Goal: Task Accomplishment & Management: Use online tool/utility

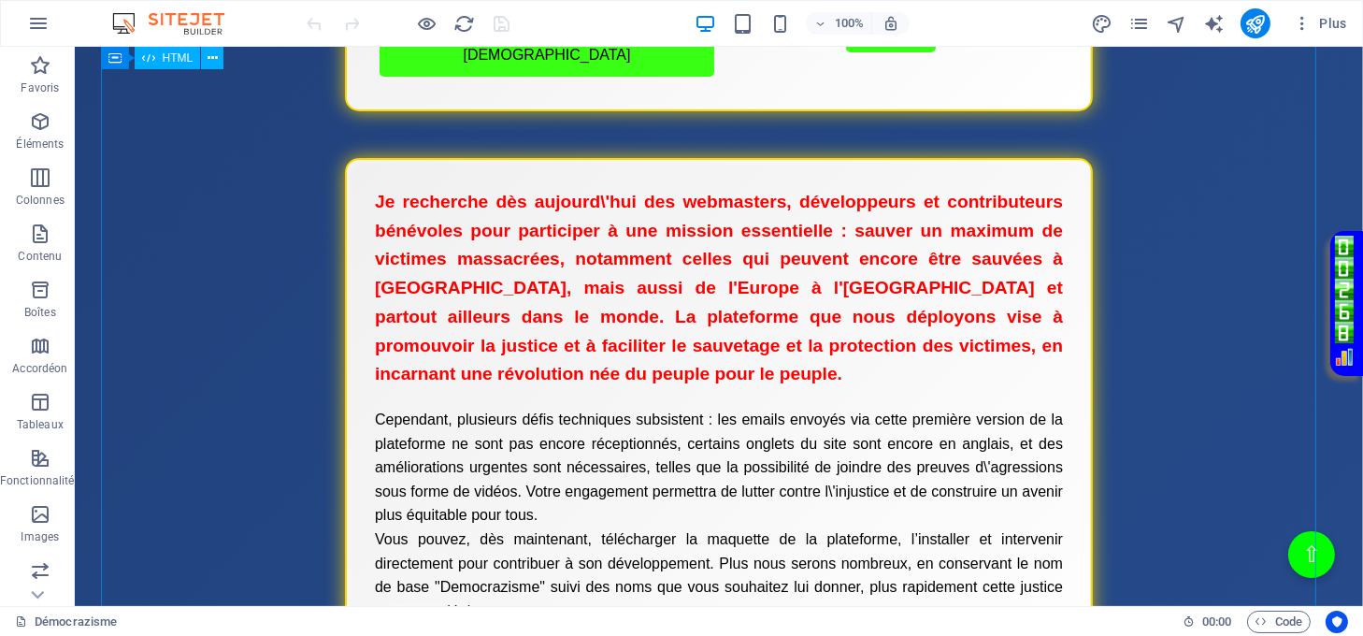
scroll to position [1247, 0]
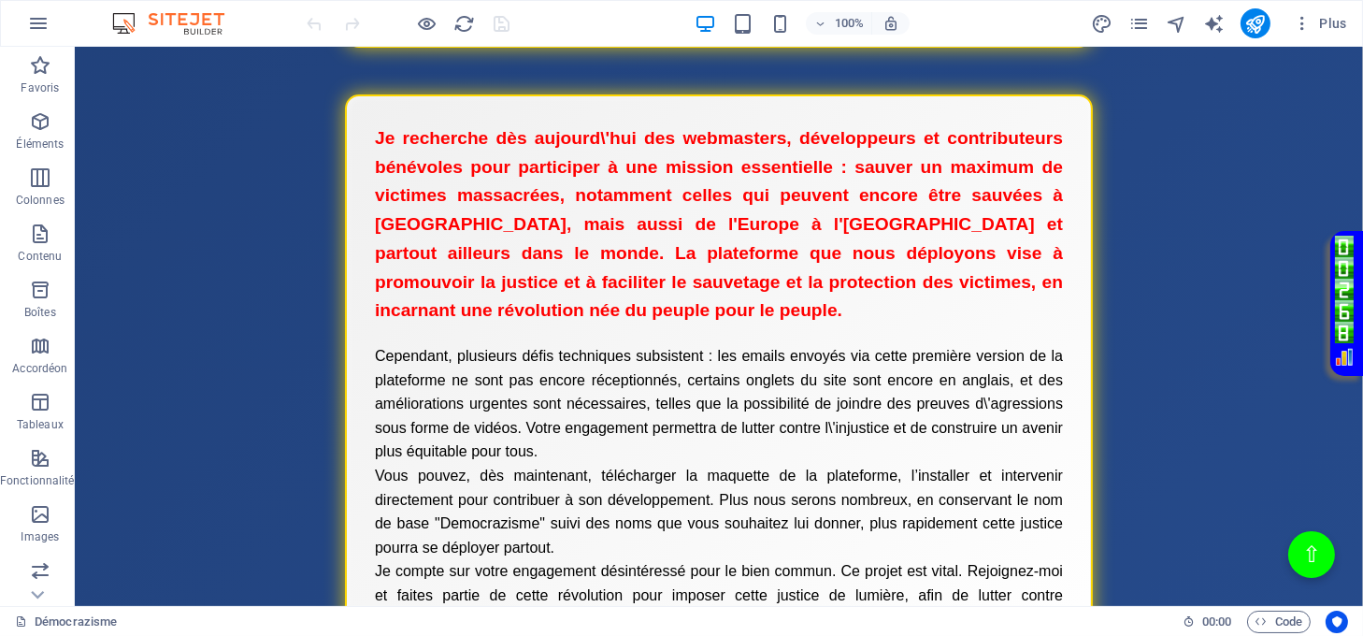
click at [1329, 147] on body "Loupe ⇧ Menu de boutons avec cadre scintillant Démocrazisme Conseil avant publi…" at bounding box center [719, 563] width 1289 height 3526
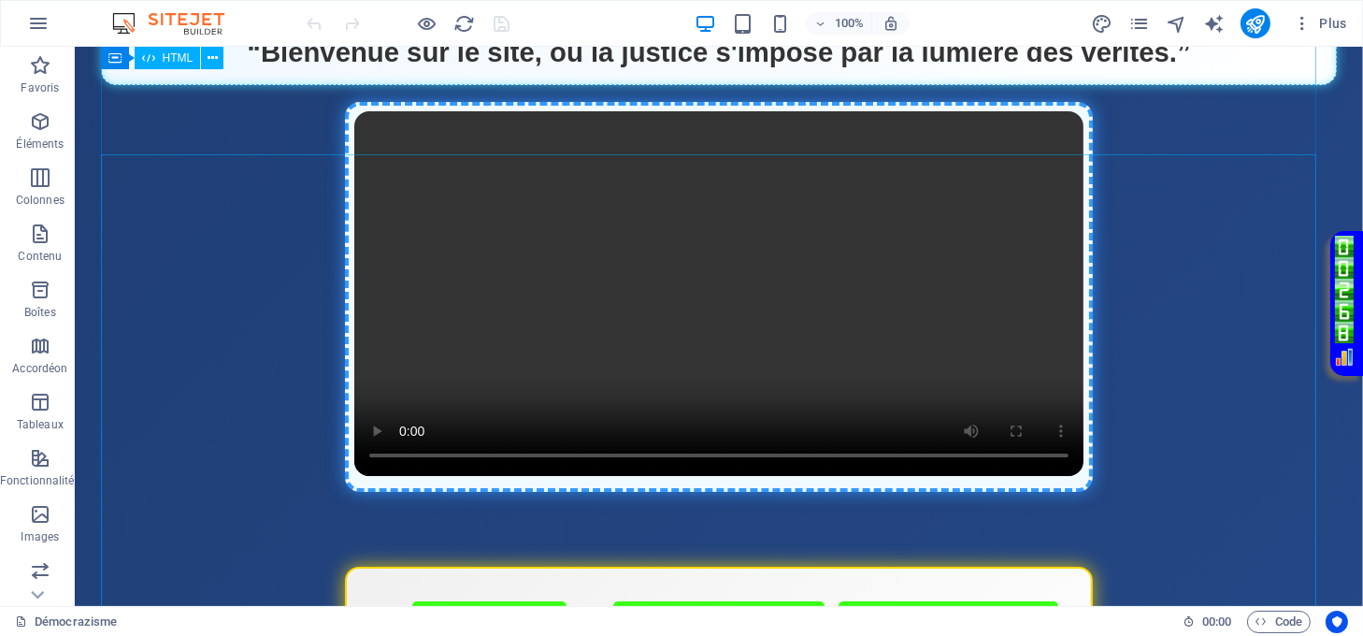
scroll to position [124, 0]
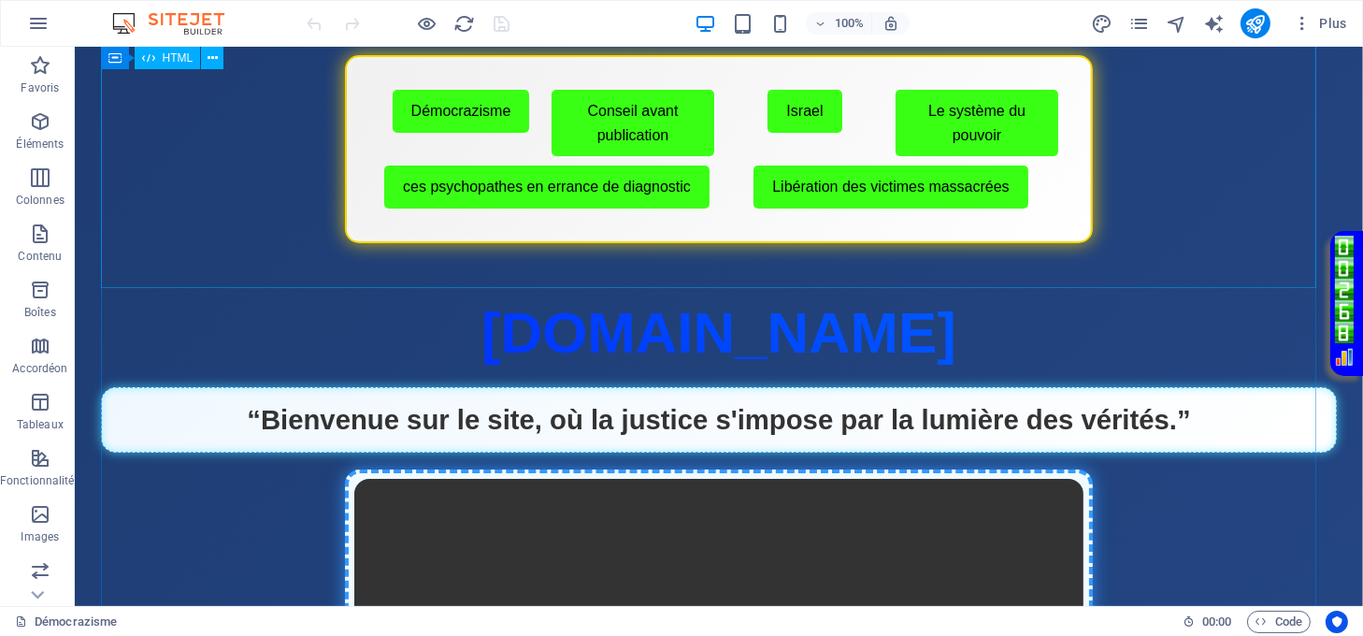
click at [437, 243] on div "Menu de boutons avec cadre scintillant Démocrazisme Conseil avant publication I…" at bounding box center [719, 149] width 1237 height 188
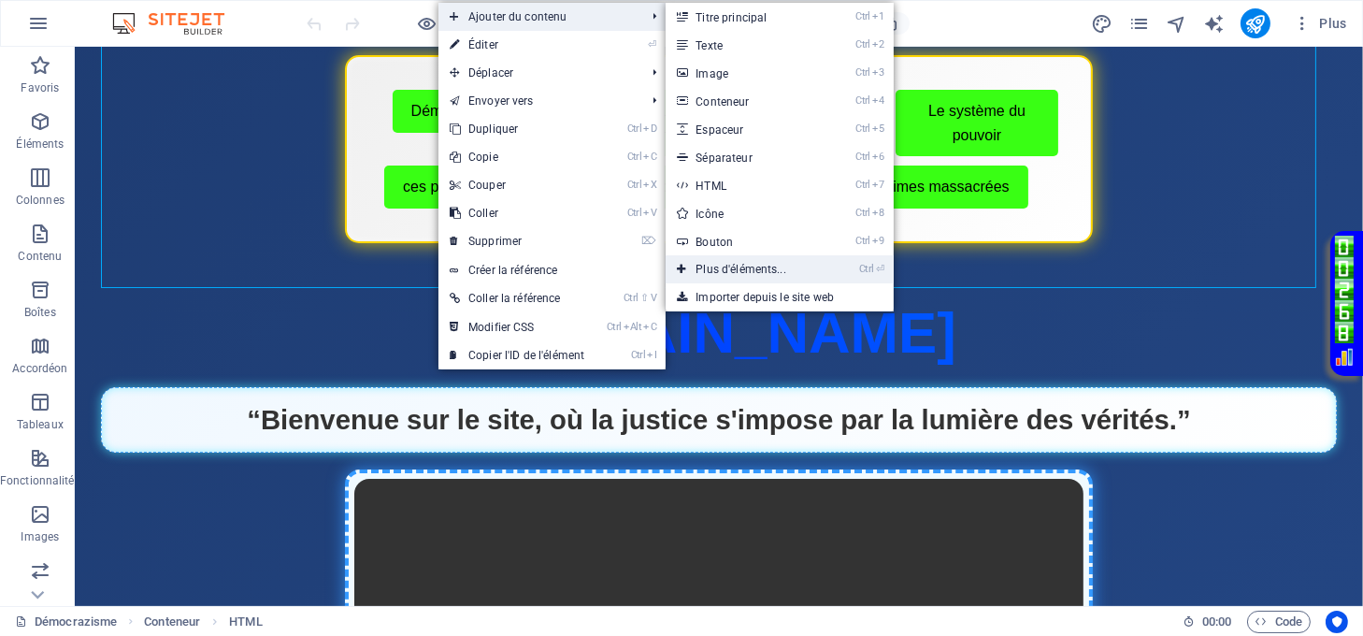
click at [744, 267] on link "Ctrl ⏎ Plus d'éléments..." at bounding box center [745, 269] width 158 height 28
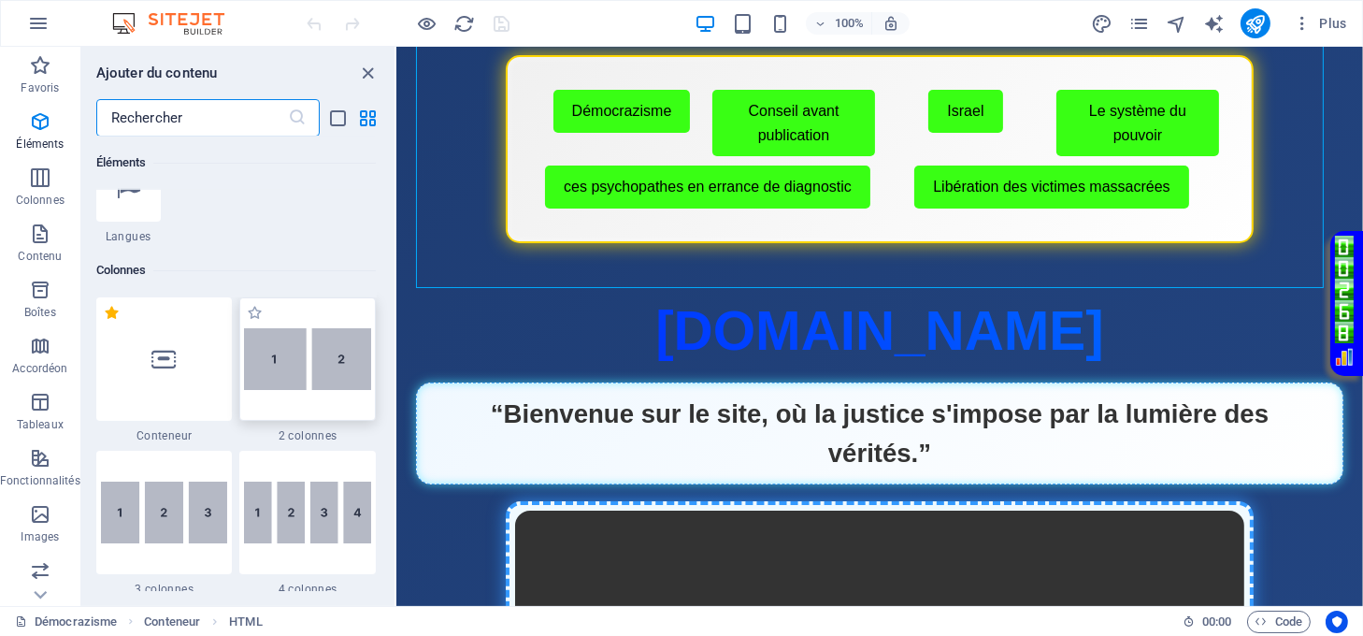
scroll to position [821, 0]
click at [205, 518] on img at bounding box center [164, 510] width 127 height 63
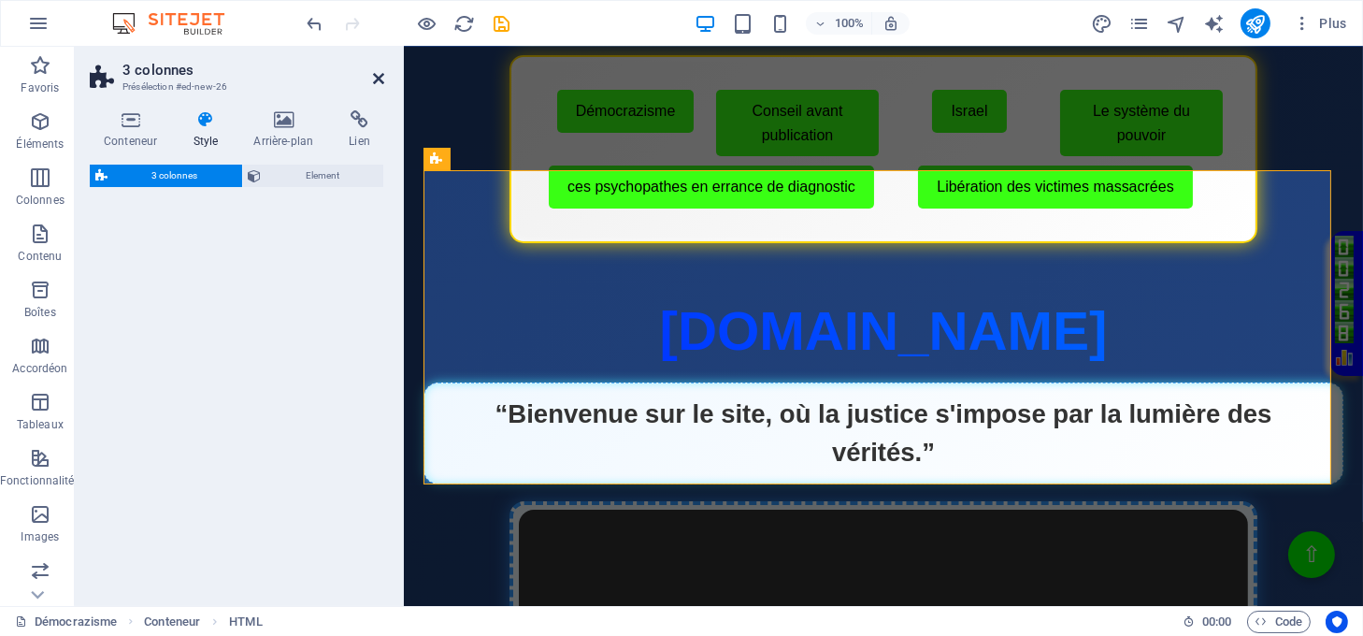
select select "rem"
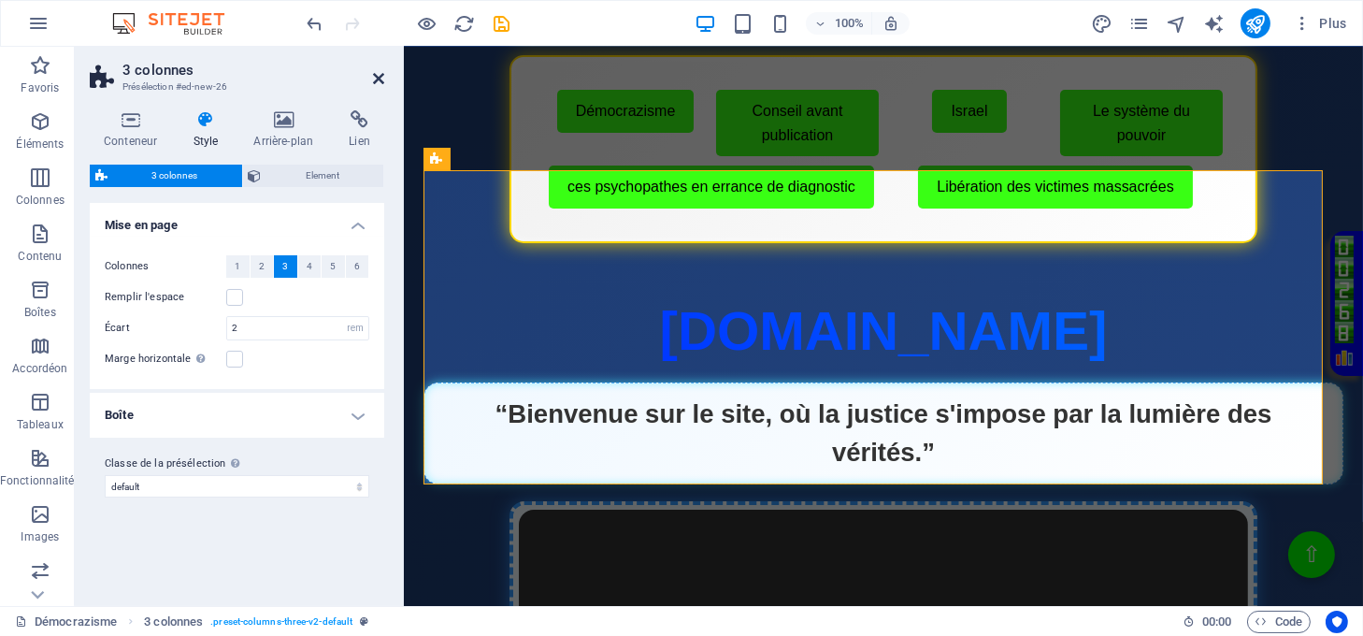
click at [376, 72] on icon at bounding box center [378, 78] width 11 height 15
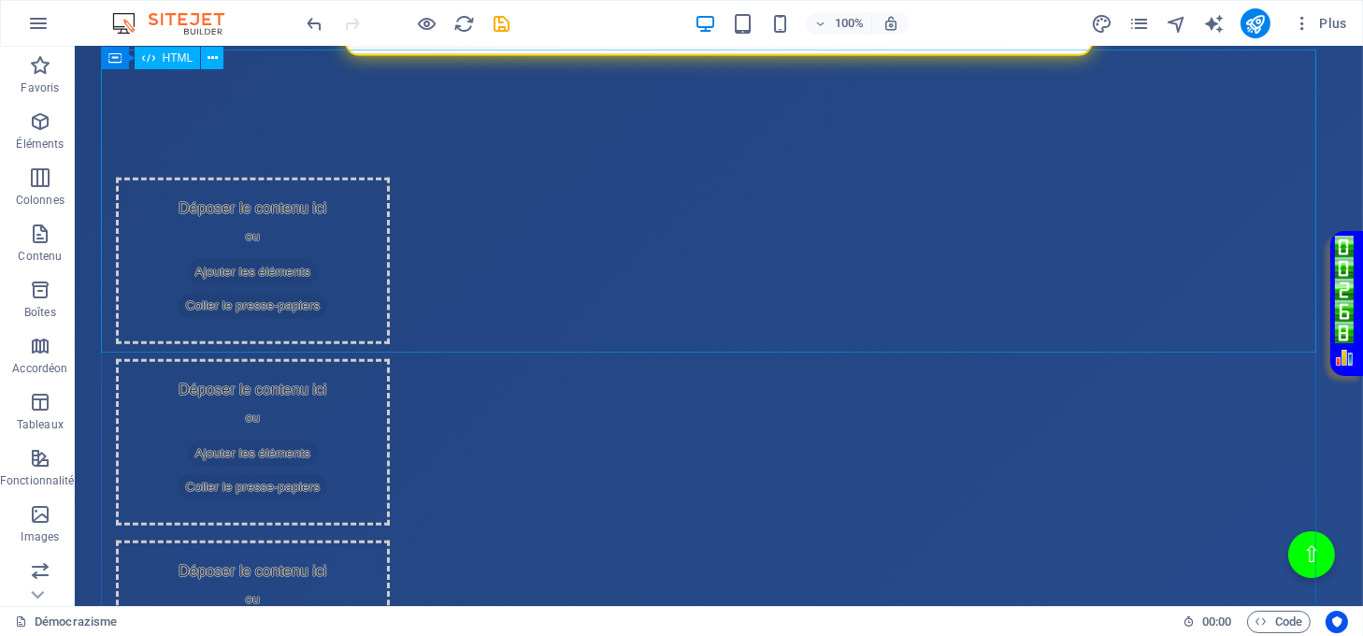
scroll to position [1769, 0]
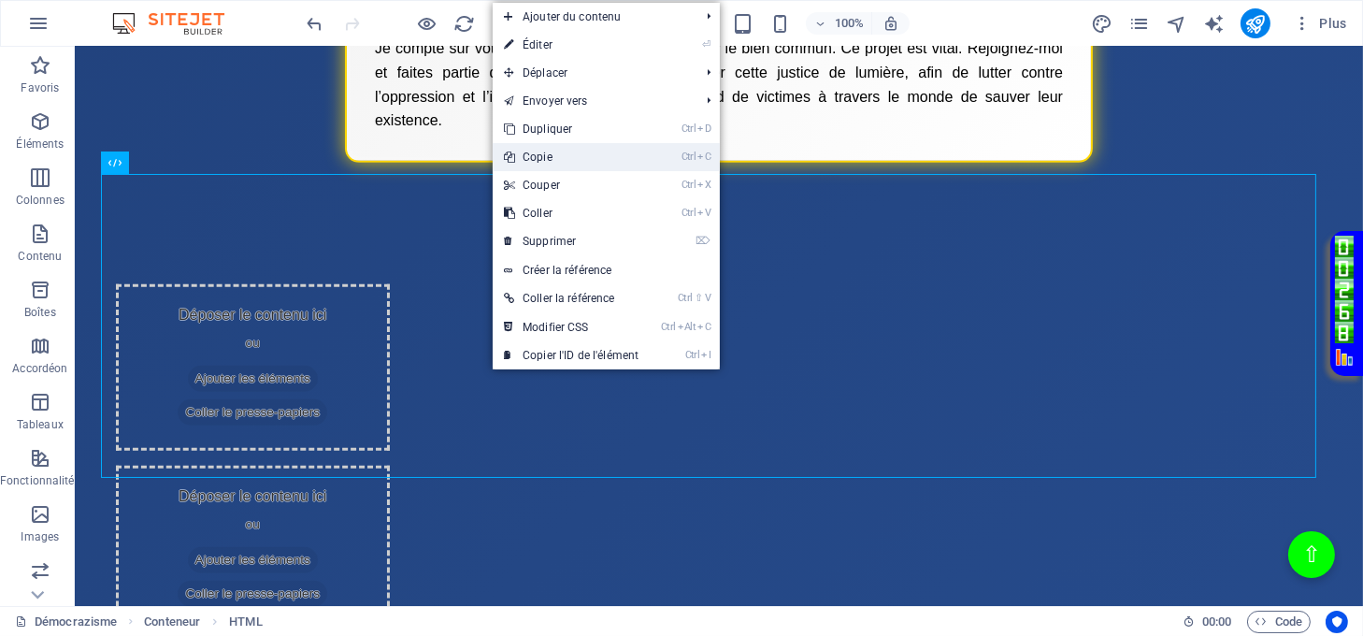
click at [529, 153] on link "Ctrl C Copie" at bounding box center [571, 157] width 157 height 28
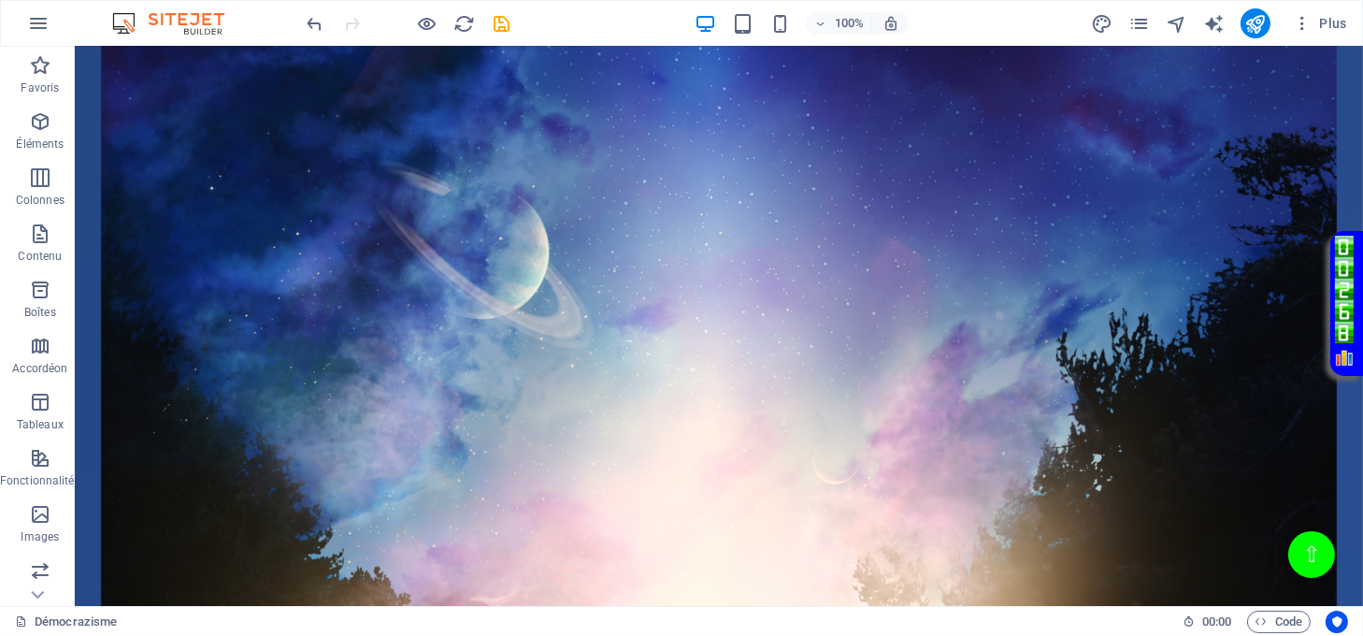
scroll to position [2892, 0]
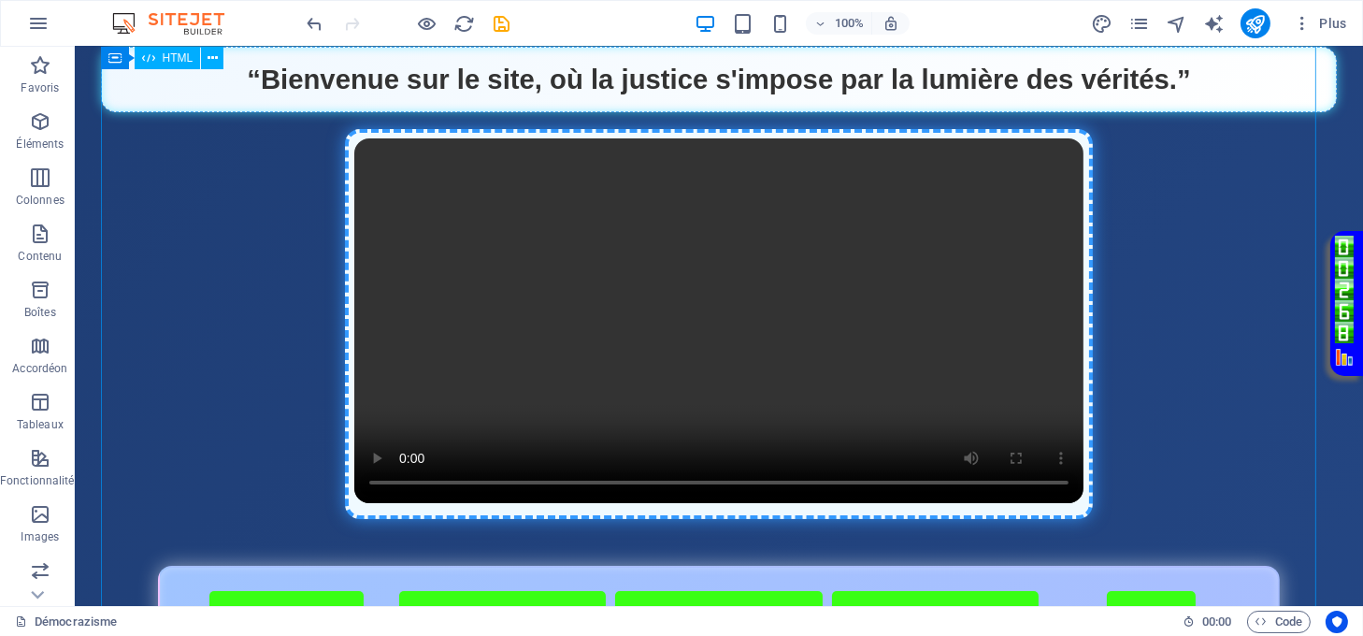
scroll to position [0, 0]
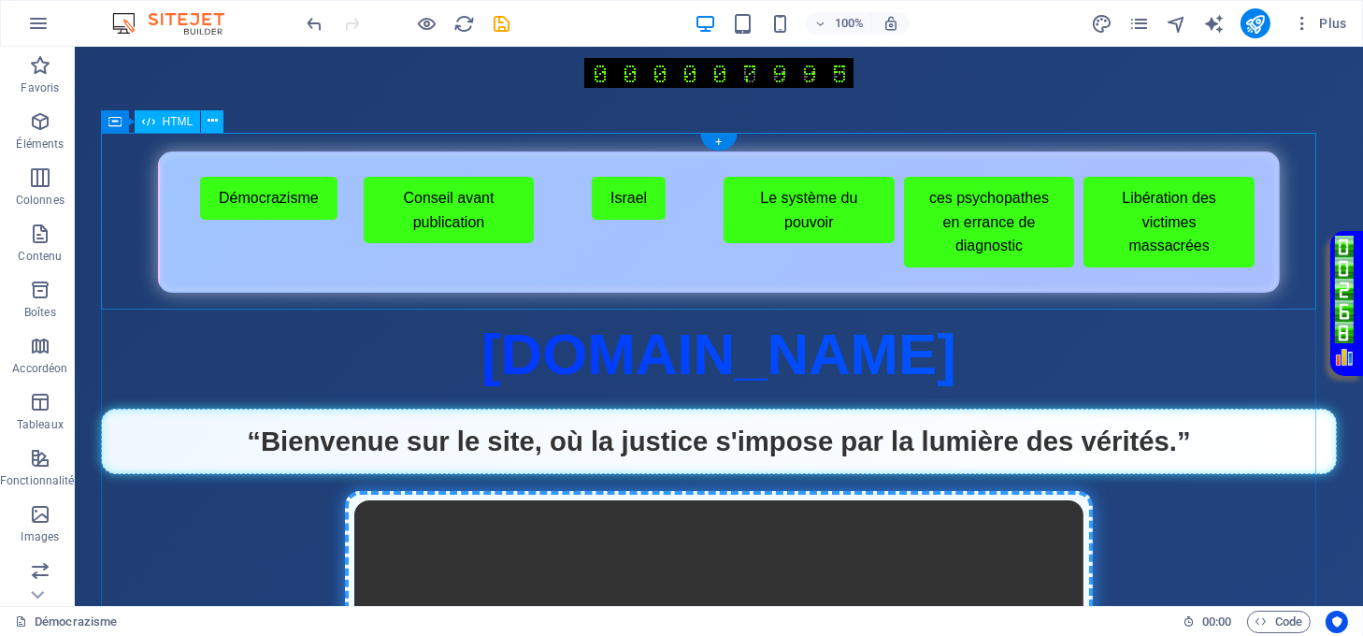
click at [549, 267] on div "Menu de boutons avec cadre scintillant Démocrazisme Conseil avant publication I…" at bounding box center [719, 221] width 1237 height 141
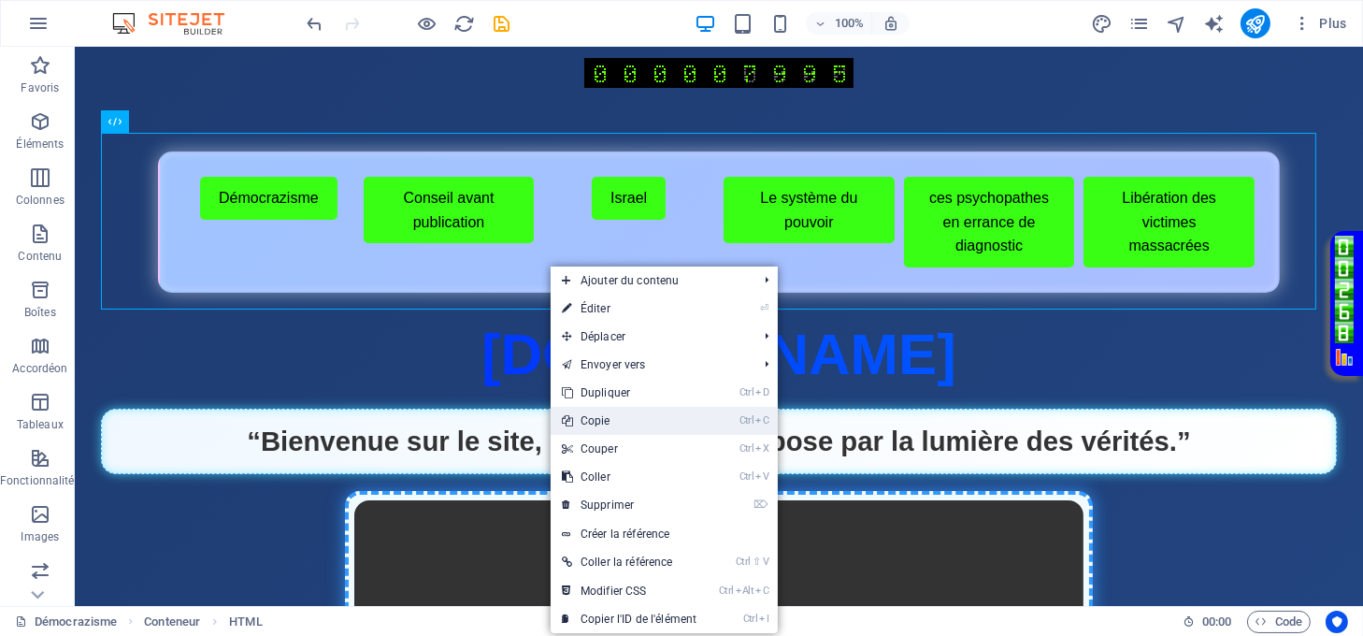
click at [620, 420] on link "Ctrl C Copie" at bounding box center [629, 421] width 157 height 28
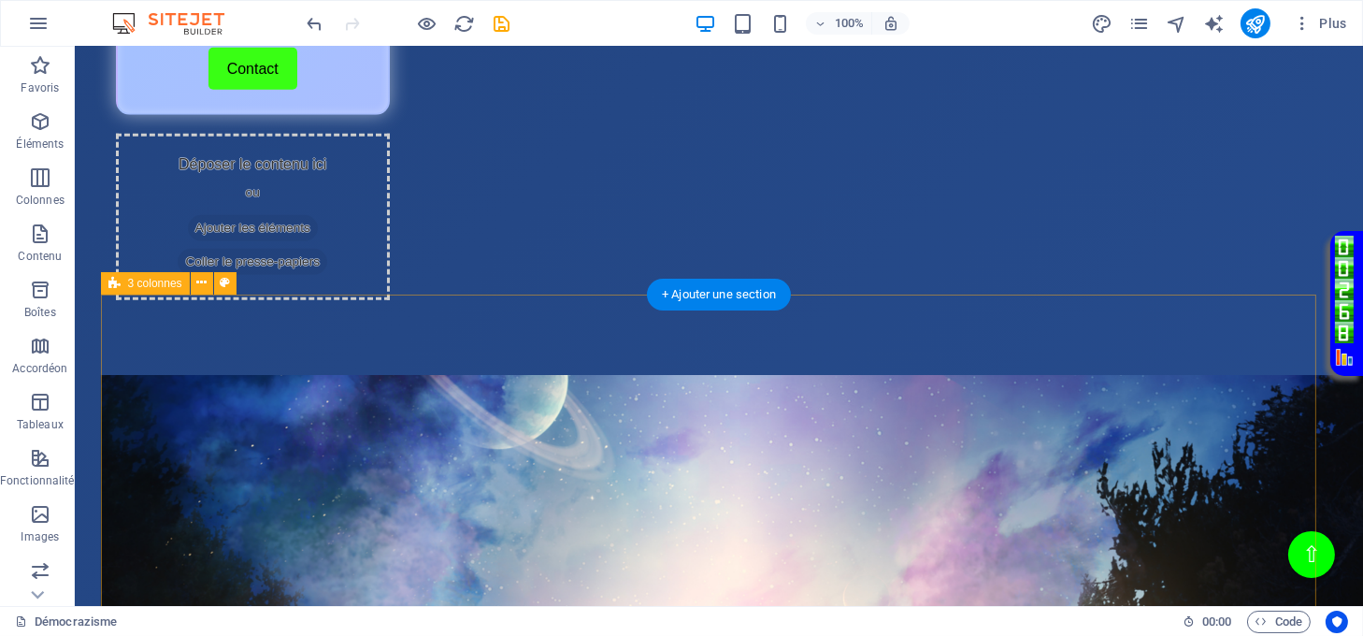
scroll to position [2369, 0]
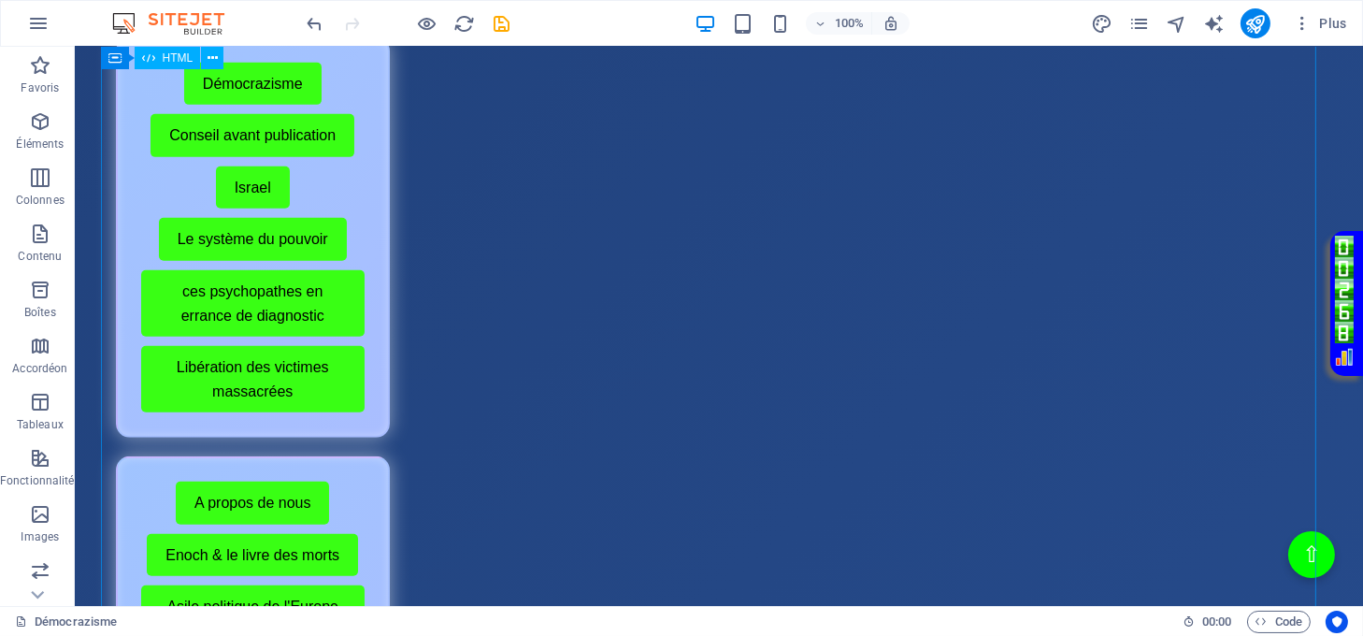
scroll to position [1745, 0]
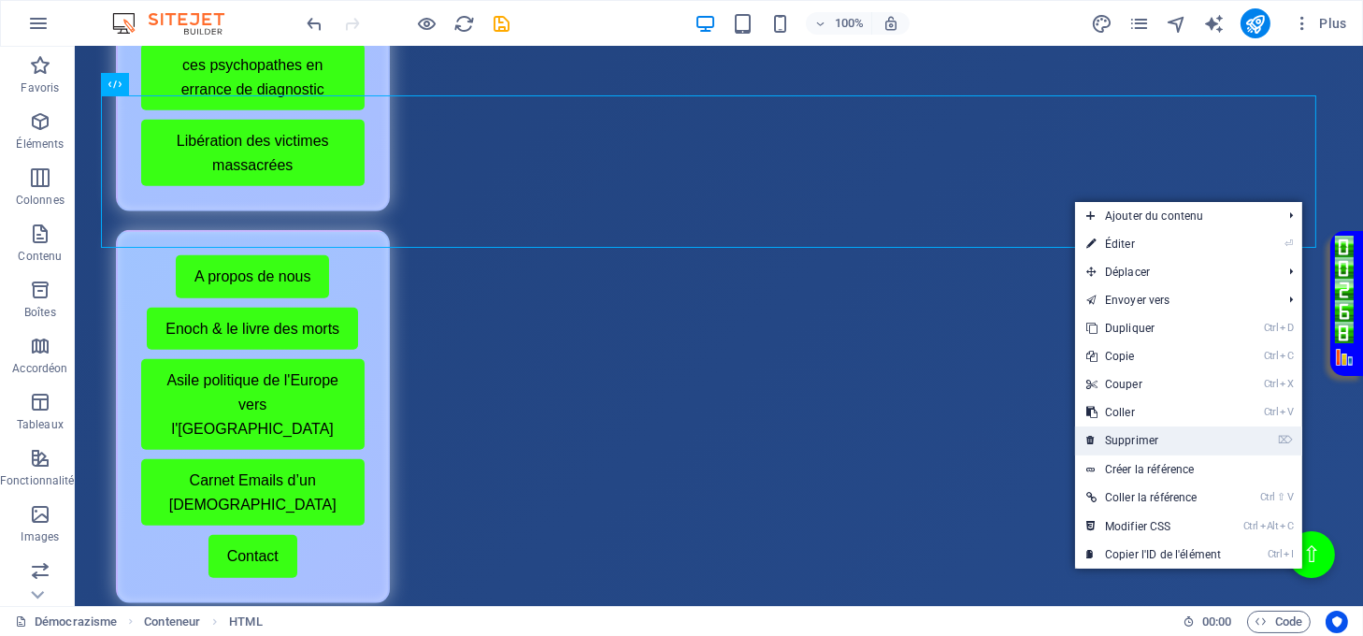
click at [1125, 442] on link "⌦ Supprimer" at bounding box center [1153, 440] width 157 height 28
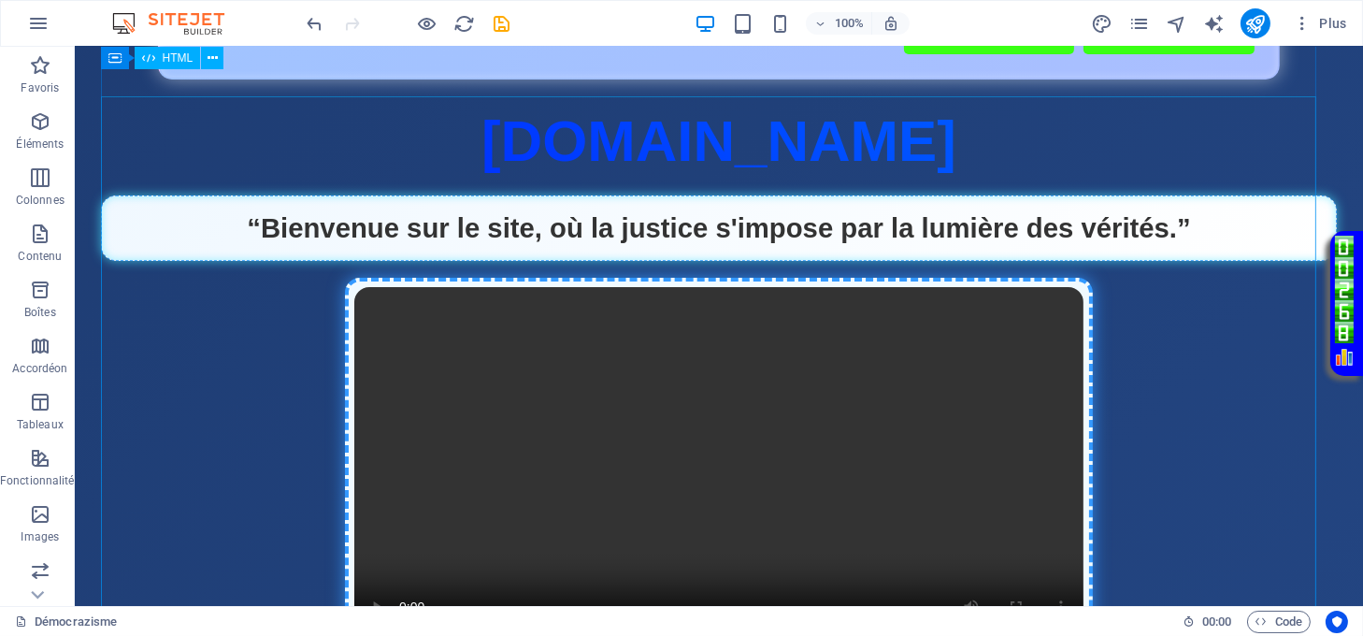
scroll to position [0, 0]
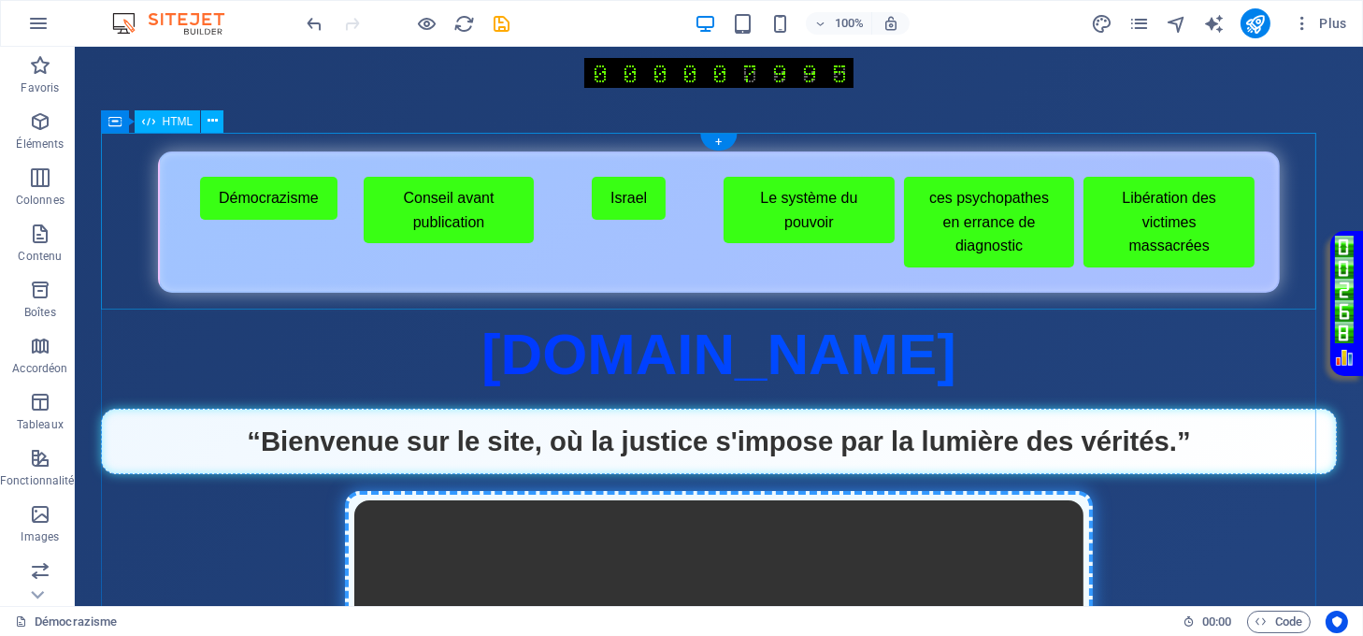
click at [825, 271] on div "Menu de boutons avec cadre scintillant Démocrazisme Conseil avant publication I…" at bounding box center [719, 221] width 1237 height 141
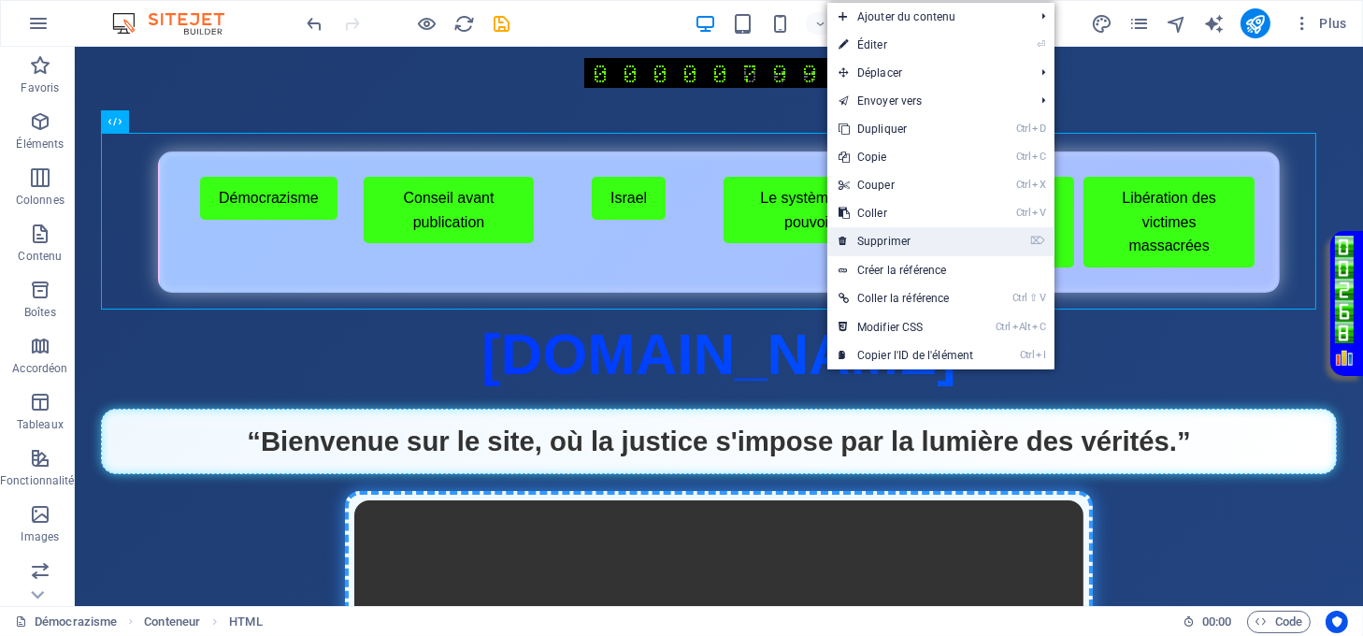
click at [877, 237] on link "⌦ Supprimer" at bounding box center [906, 241] width 157 height 28
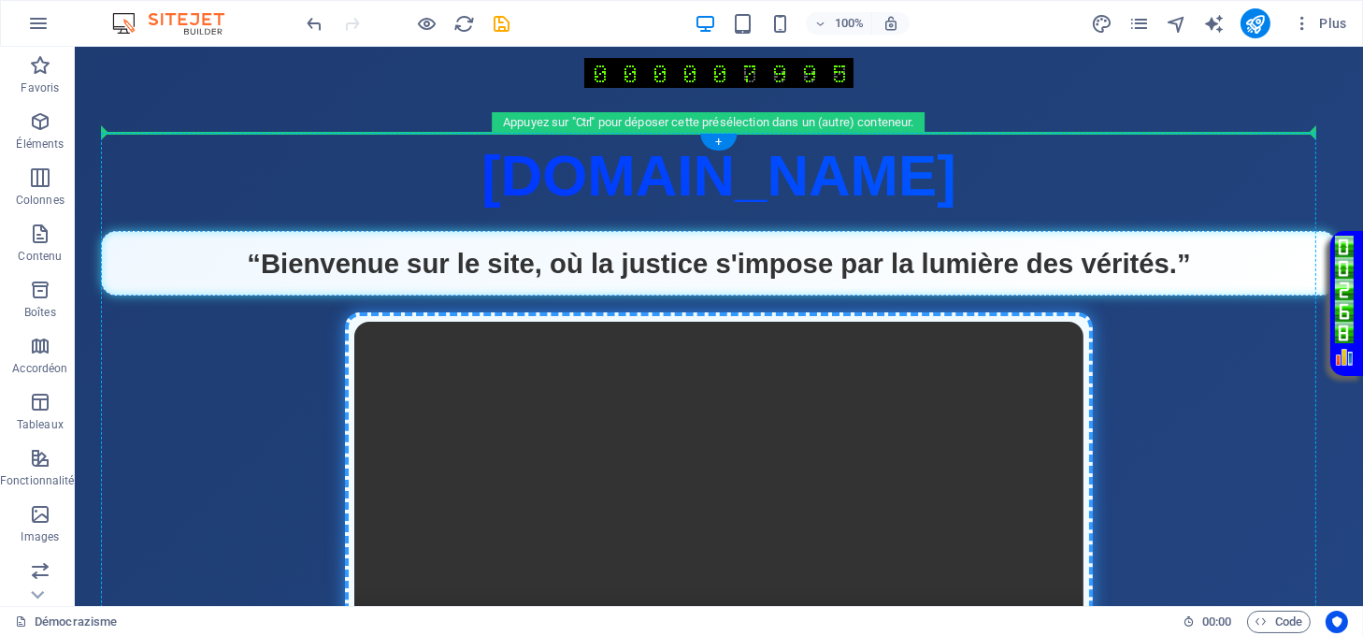
drag, startPoint x: 844, startPoint y: 327, endPoint x: 891, endPoint y: 243, distance: 96.7
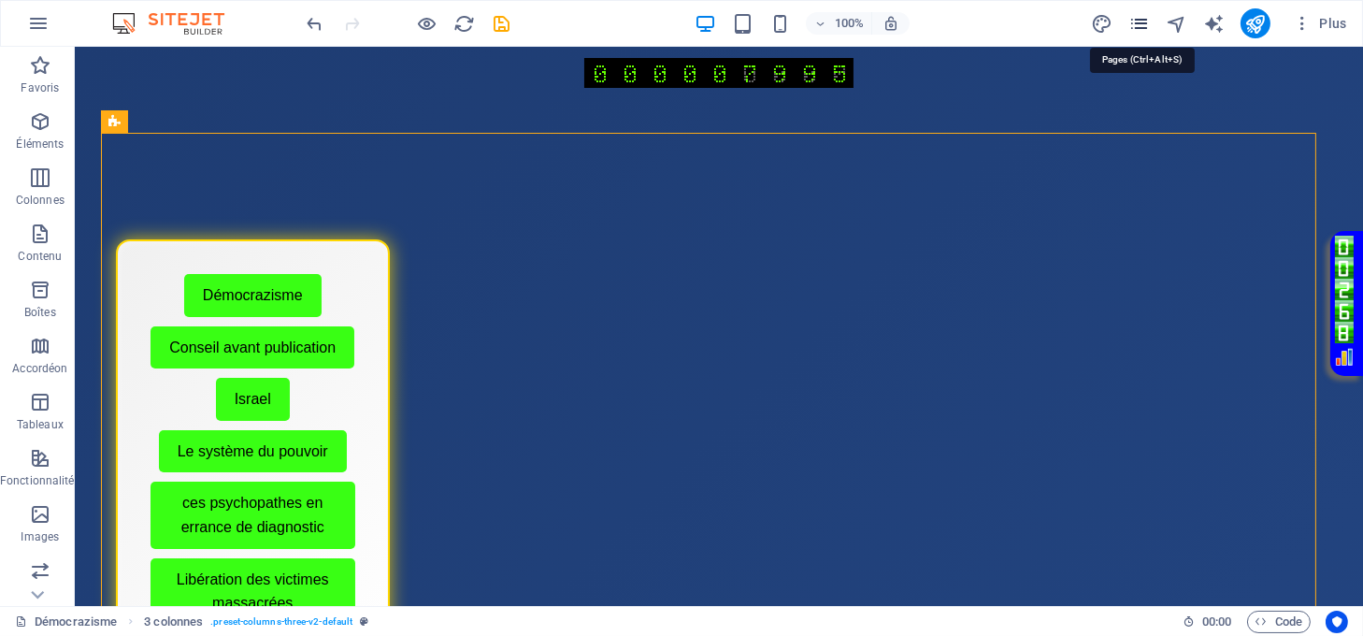
click at [1144, 23] on icon "pages" at bounding box center [1140, 24] width 22 height 22
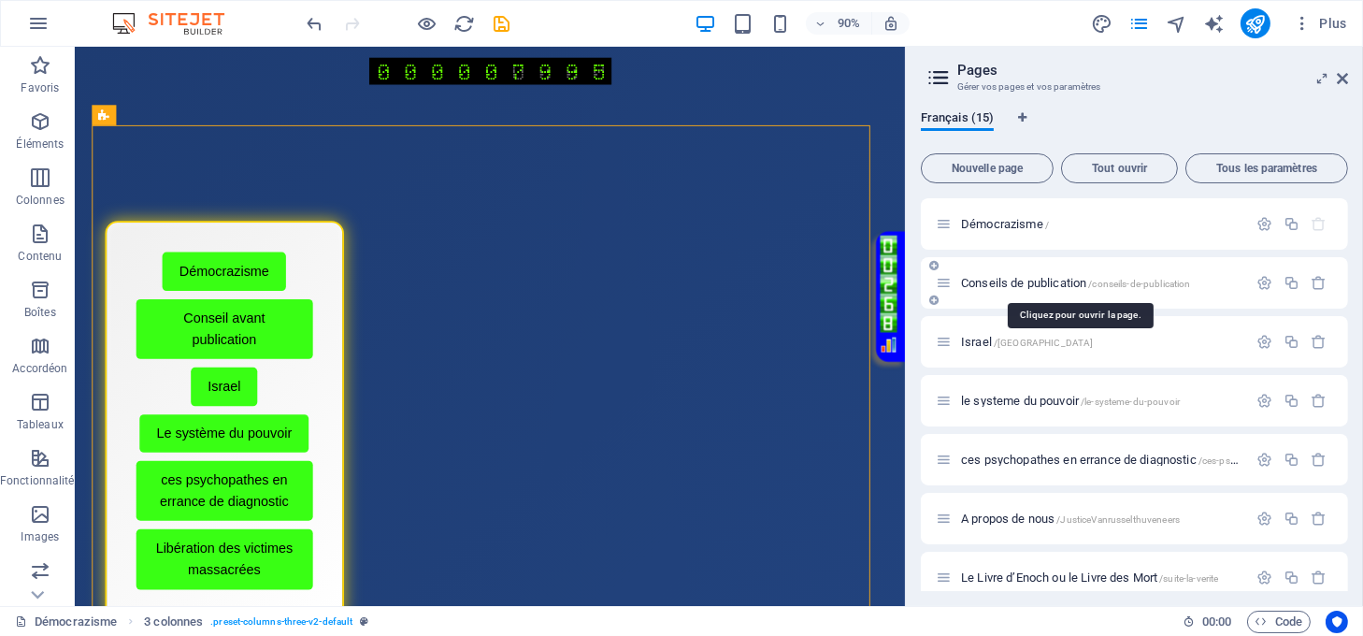
click at [1020, 283] on span "Conseils de publication /conseils-de-publication" at bounding box center [1076, 283] width 230 height 14
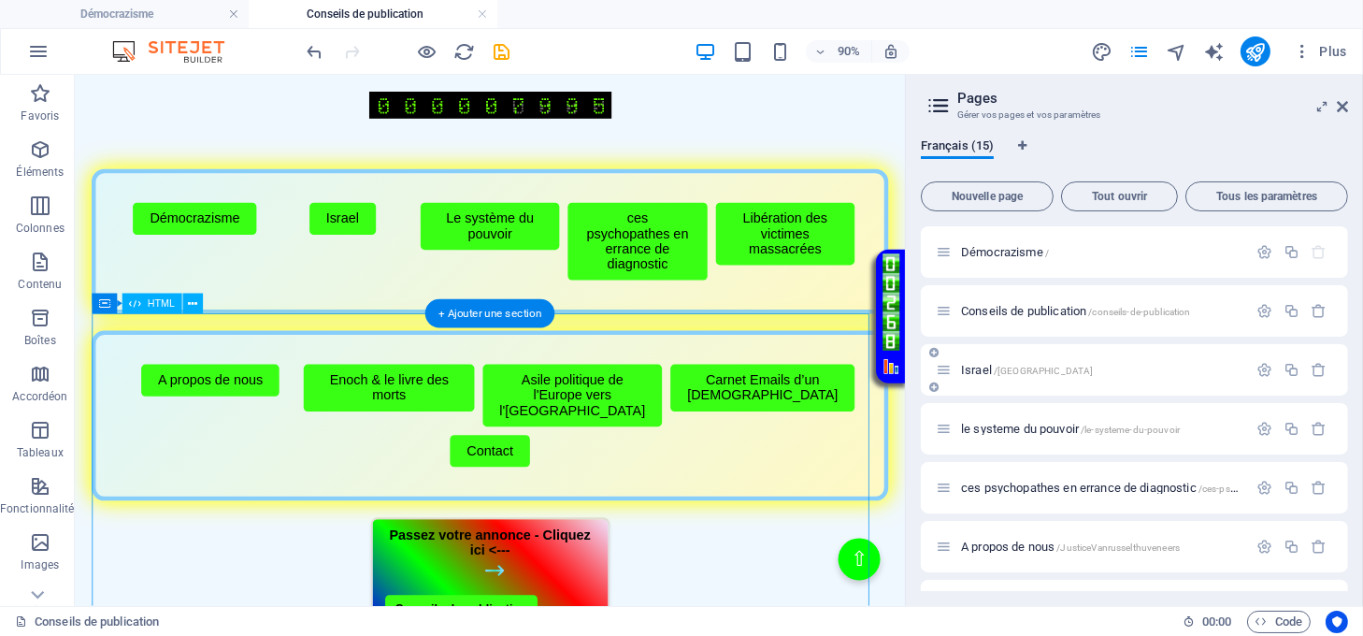
scroll to position [498, 0]
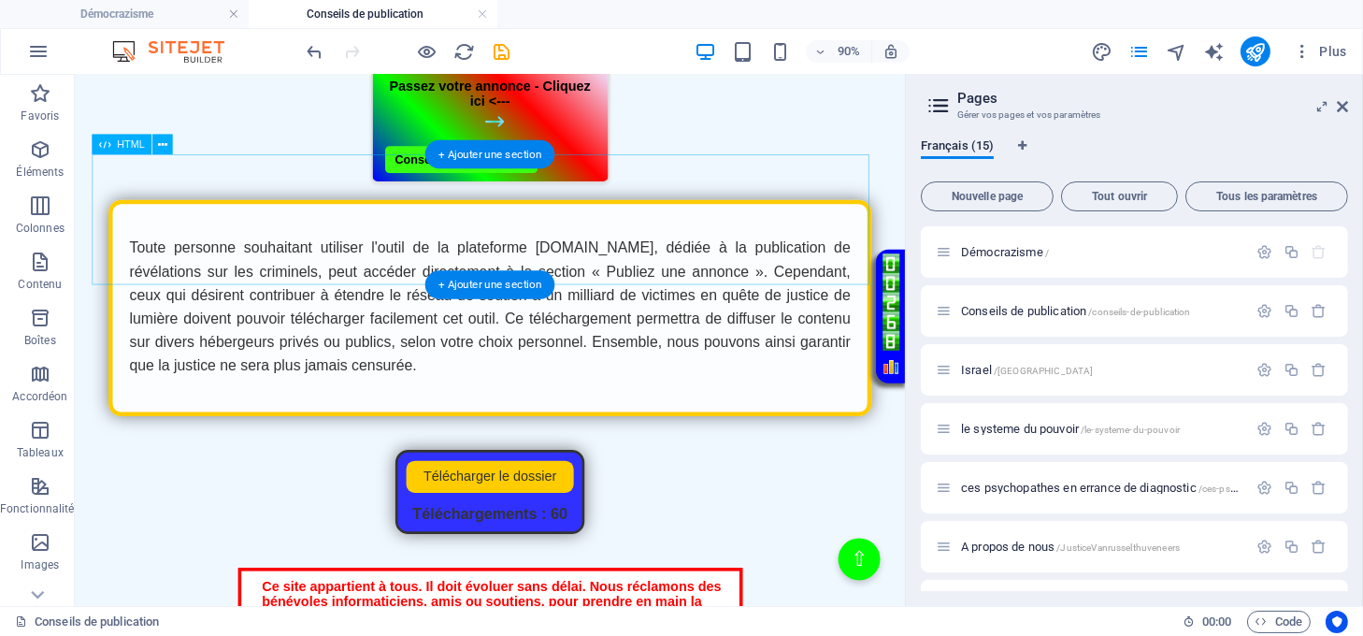
click at [690, 195] on div "Passez votre annonce - Cliquez ici <--- Conseils de publication" at bounding box center [537, 131] width 886 height 127
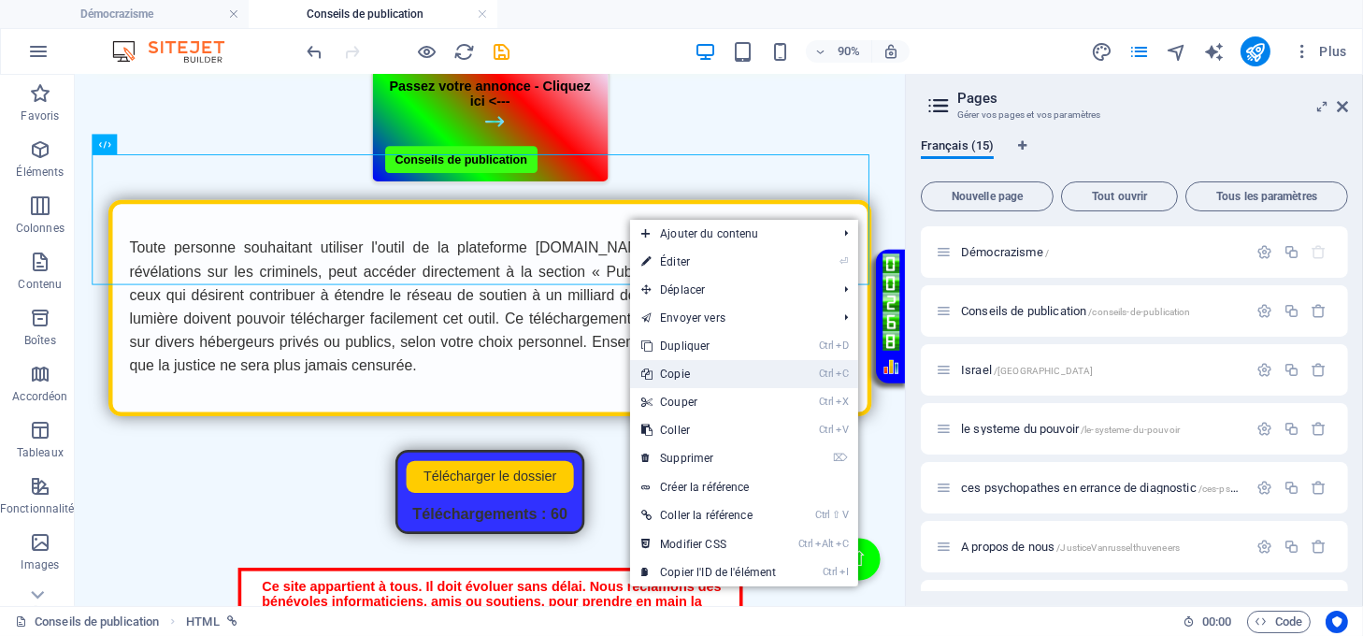
click at [711, 368] on link "Ctrl C Copie" at bounding box center [708, 374] width 157 height 28
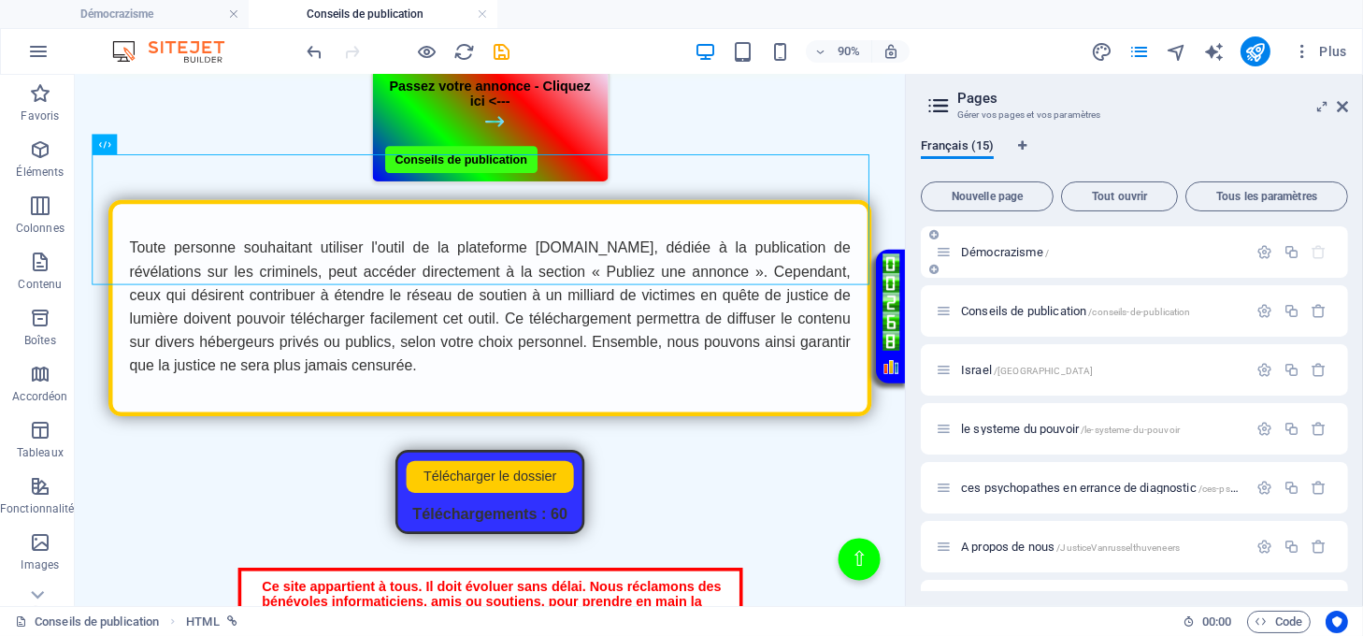
click at [977, 254] on span "[DEMOGRAPHIC_DATA] /" at bounding box center [1005, 252] width 88 height 14
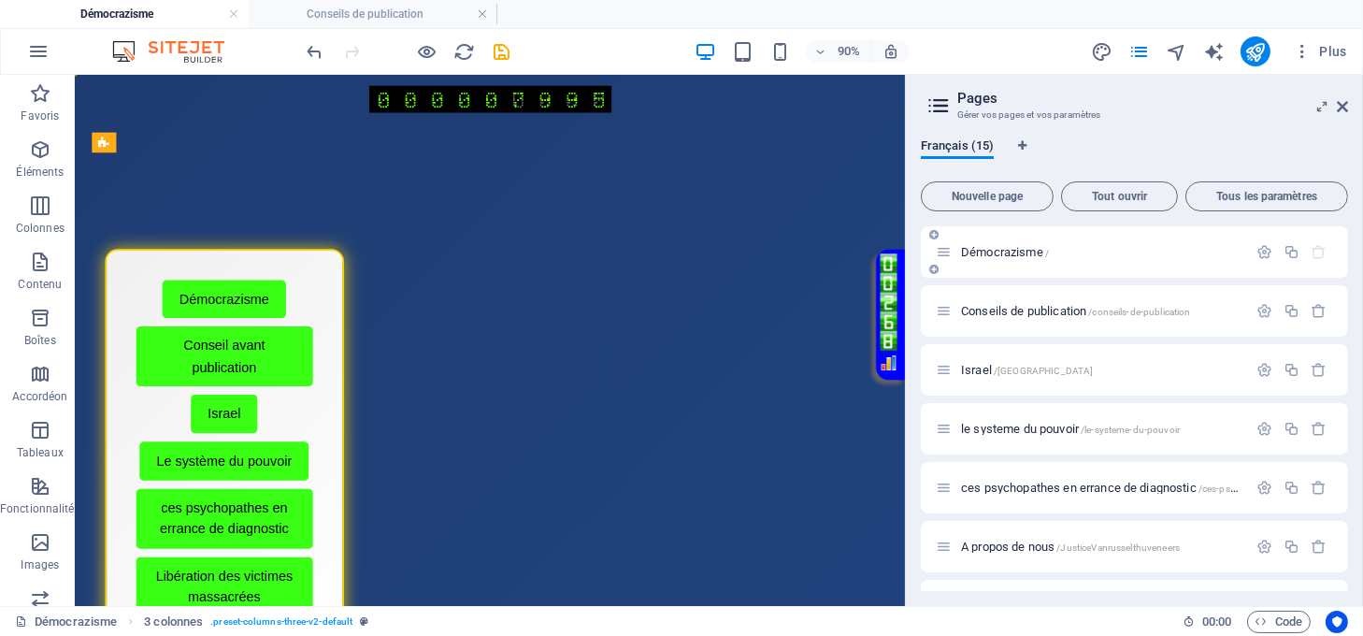
scroll to position [0, 0]
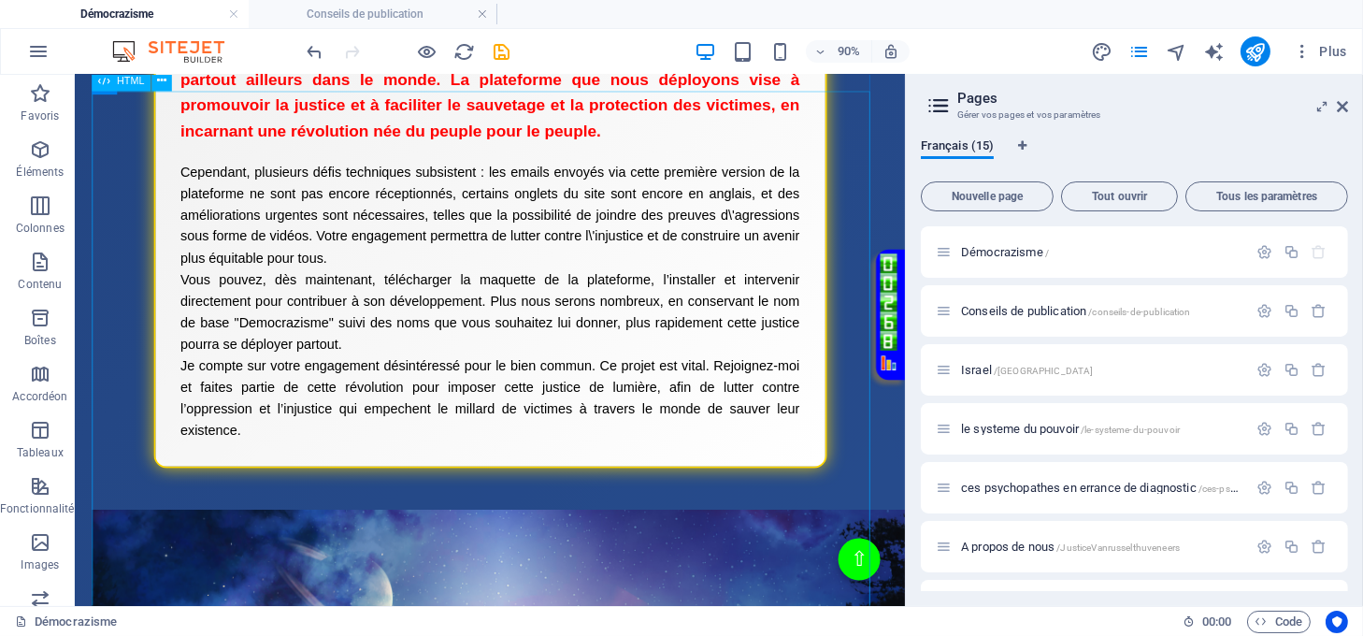
scroll to position [2369, 0]
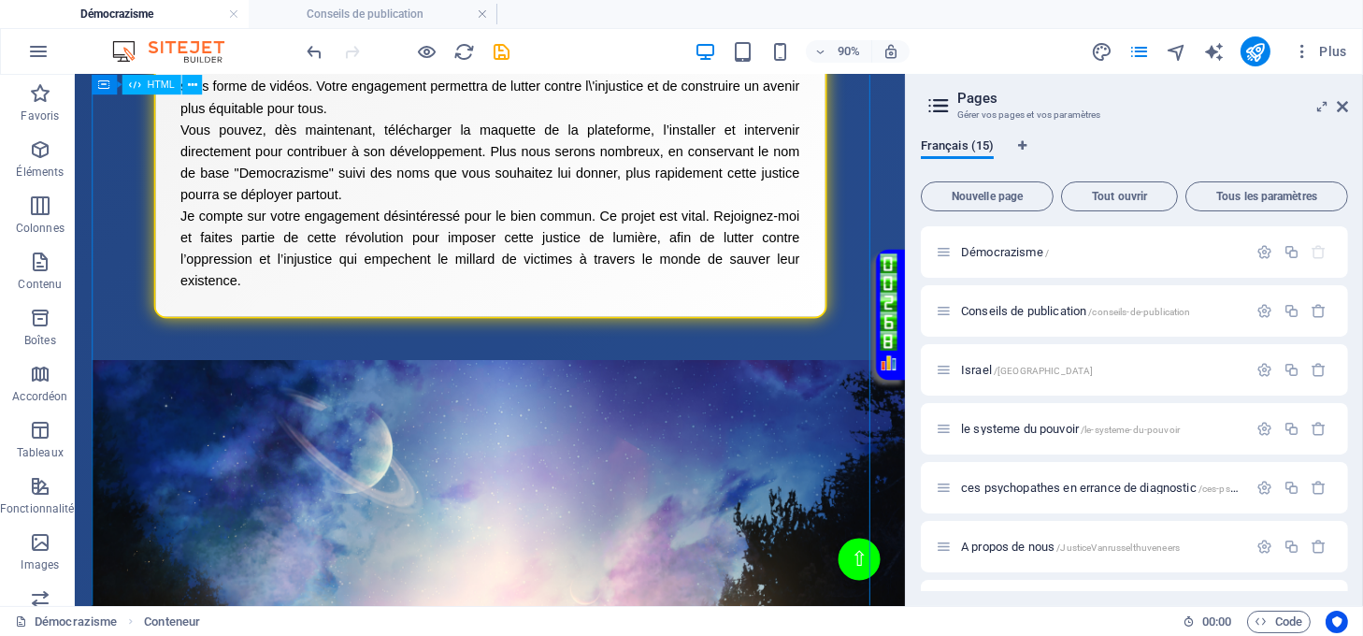
drag, startPoint x: 737, startPoint y: 358, endPoint x: 764, endPoint y: 369, distance: 29.4
click at [764, 347] on div "Inscription Je recherche dès aujourd\'hui des webmasters, développeurs et contr…" at bounding box center [537, 51] width 887 height 591
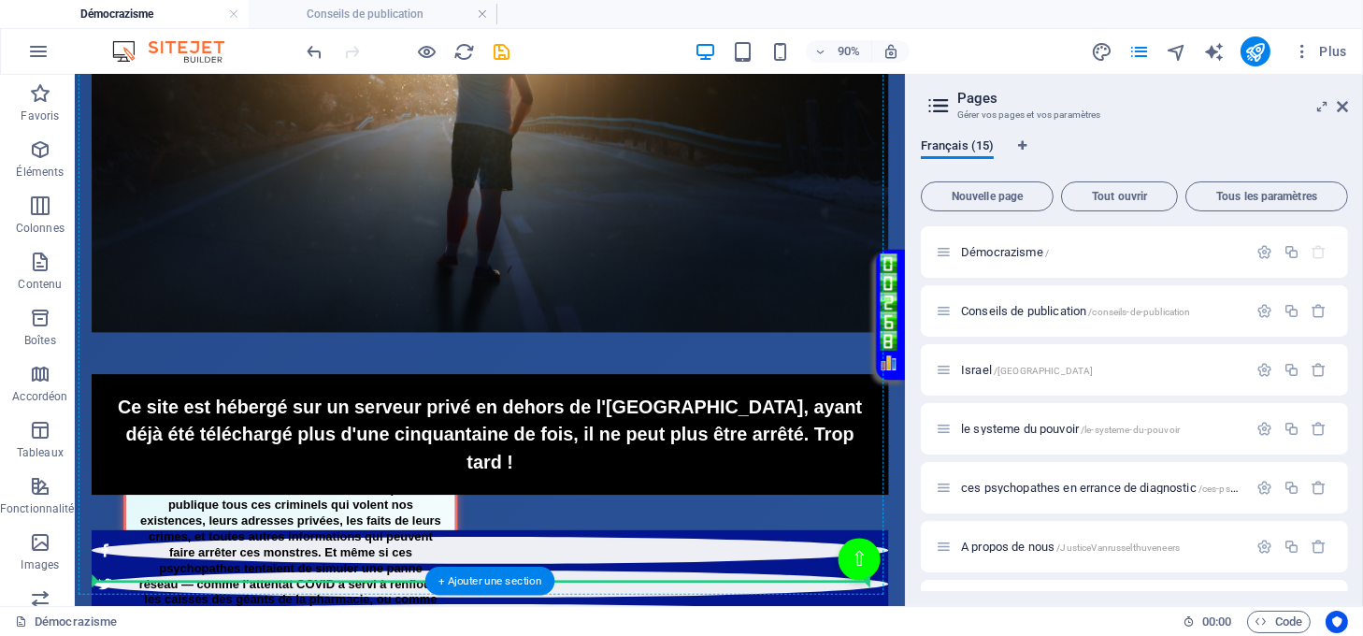
scroll to position [3865, 0]
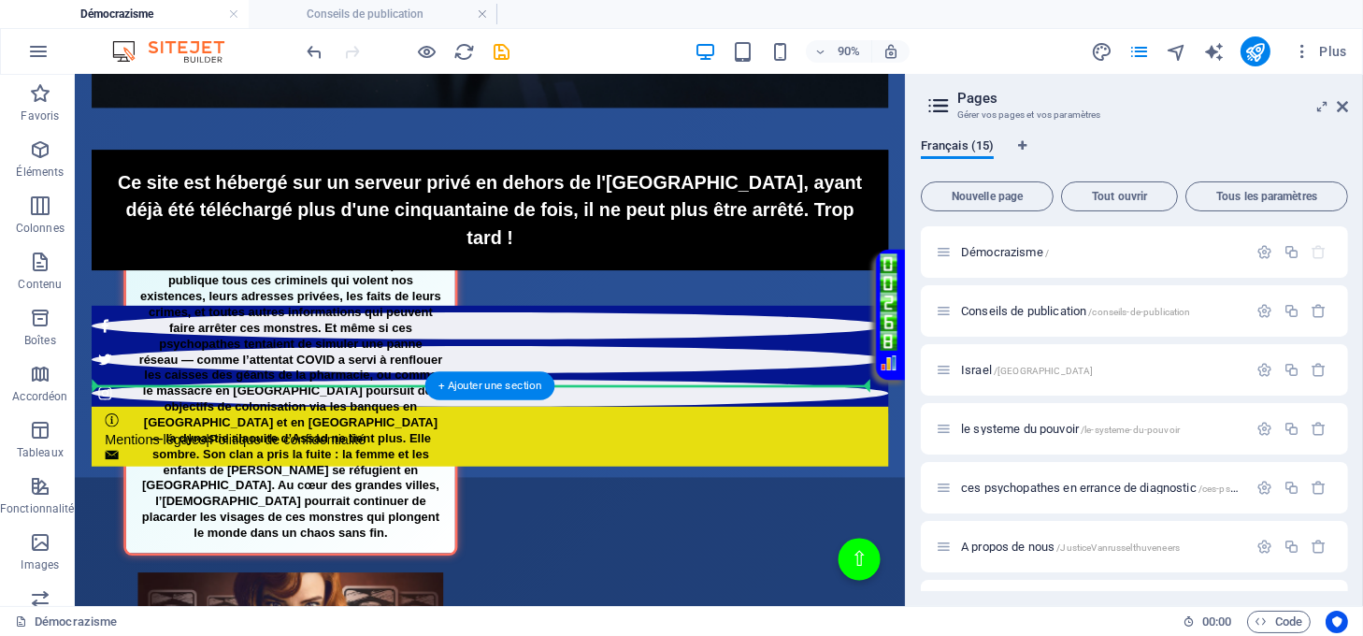
drag, startPoint x: 742, startPoint y: 334, endPoint x: 735, endPoint y: 396, distance: 62.1
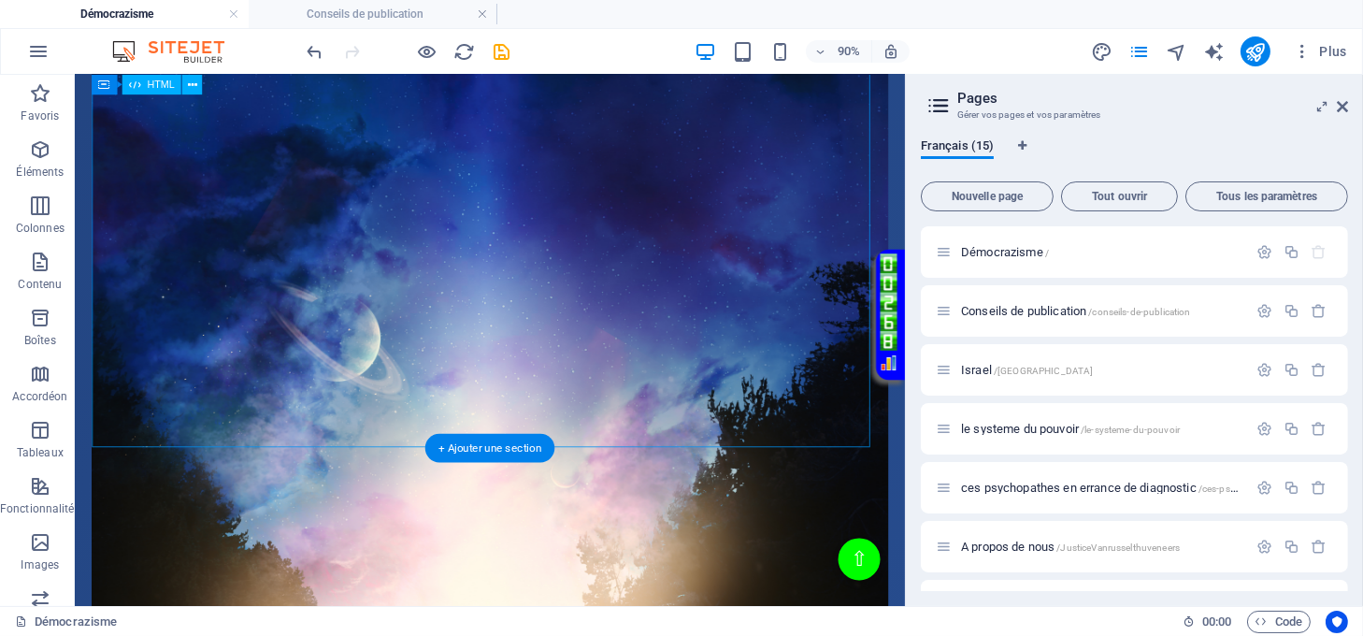
scroll to position [2351, 0]
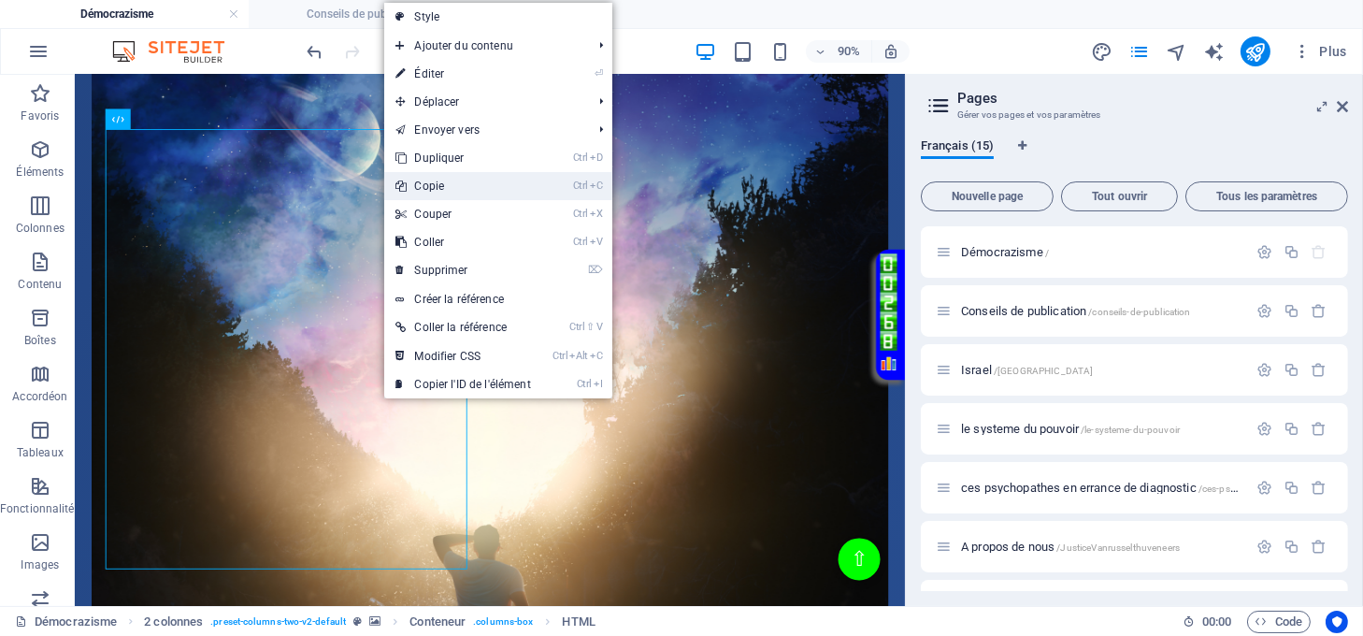
click at [453, 182] on link "Ctrl C Copie" at bounding box center [462, 186] width 157 height 28
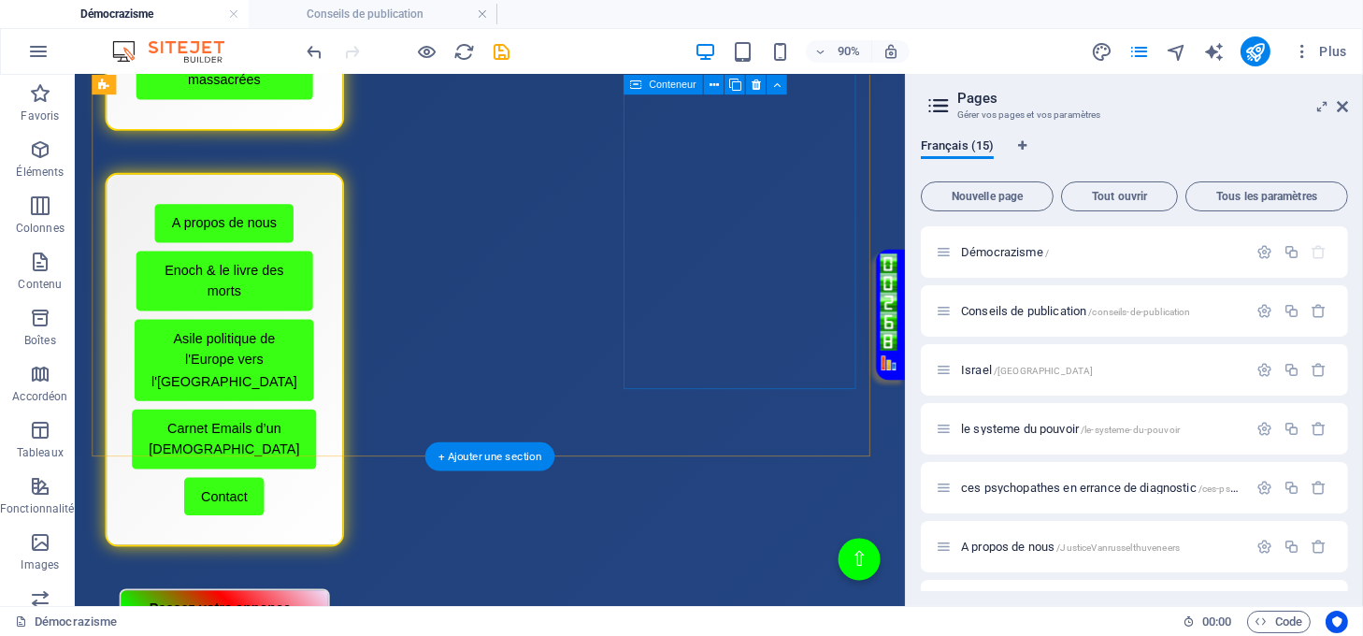
scroll to position [107, 0]
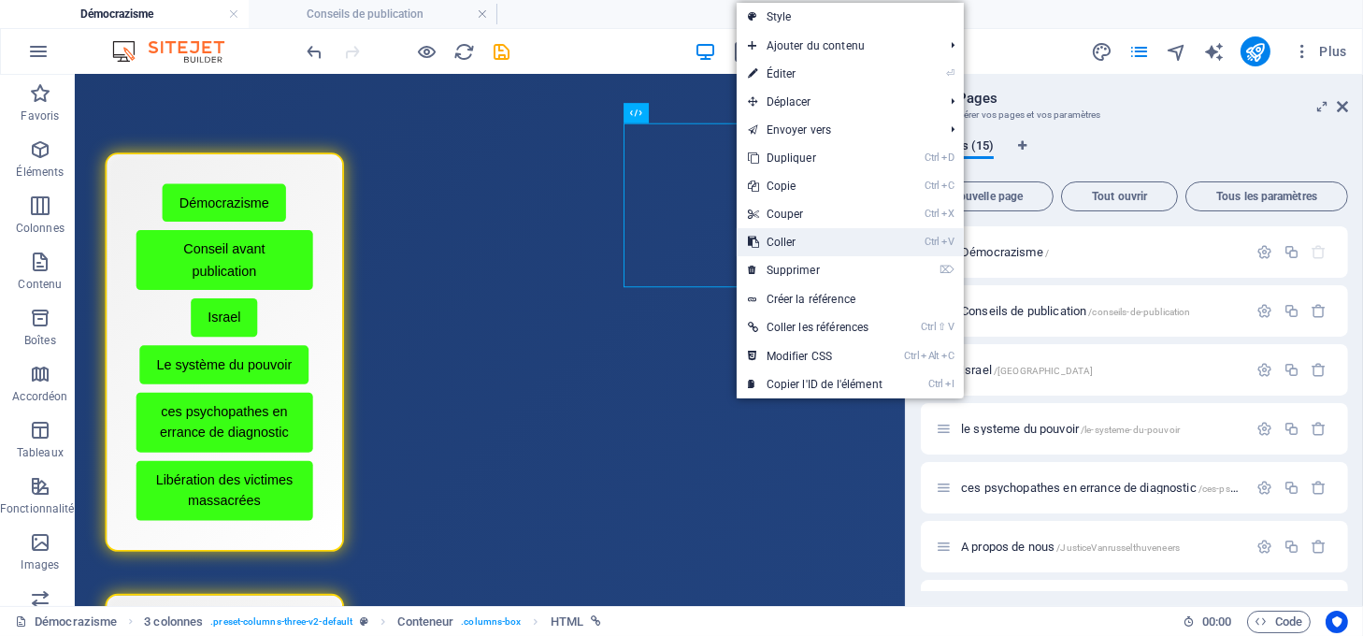
click at [773, 247] on link "Ctrl V Coller" at bounding box center [815, 242] width 157 height 28
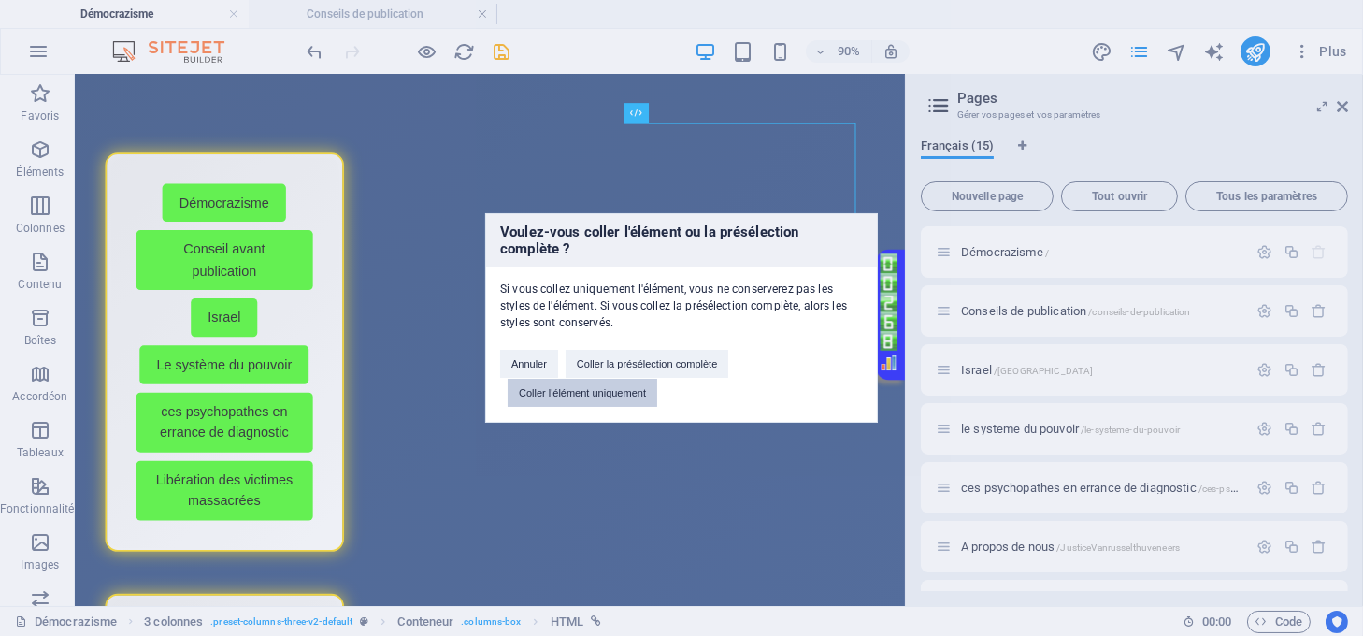
click at [610, 393] on button "Coller l'élément uniquement" at bounding box center [583, 393] width 150 height 28
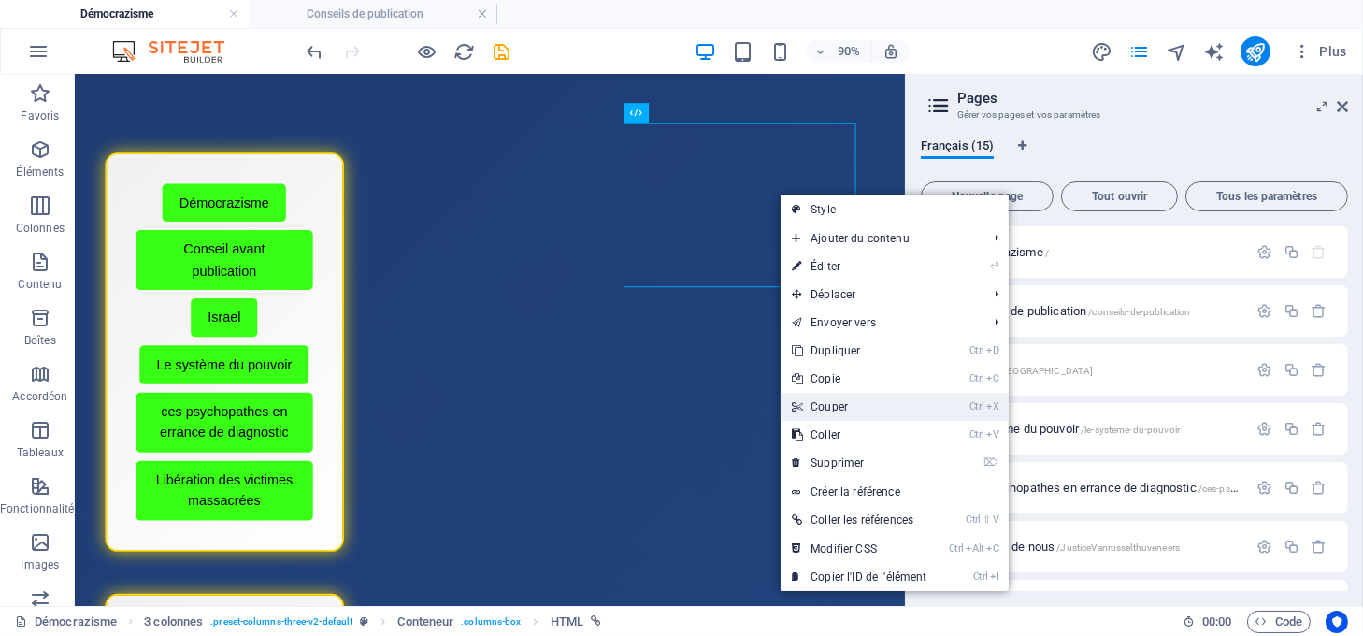
click at [849, 405] on link "Ctrl X Couper" at bounding box center [859, 407] width 157 height 28
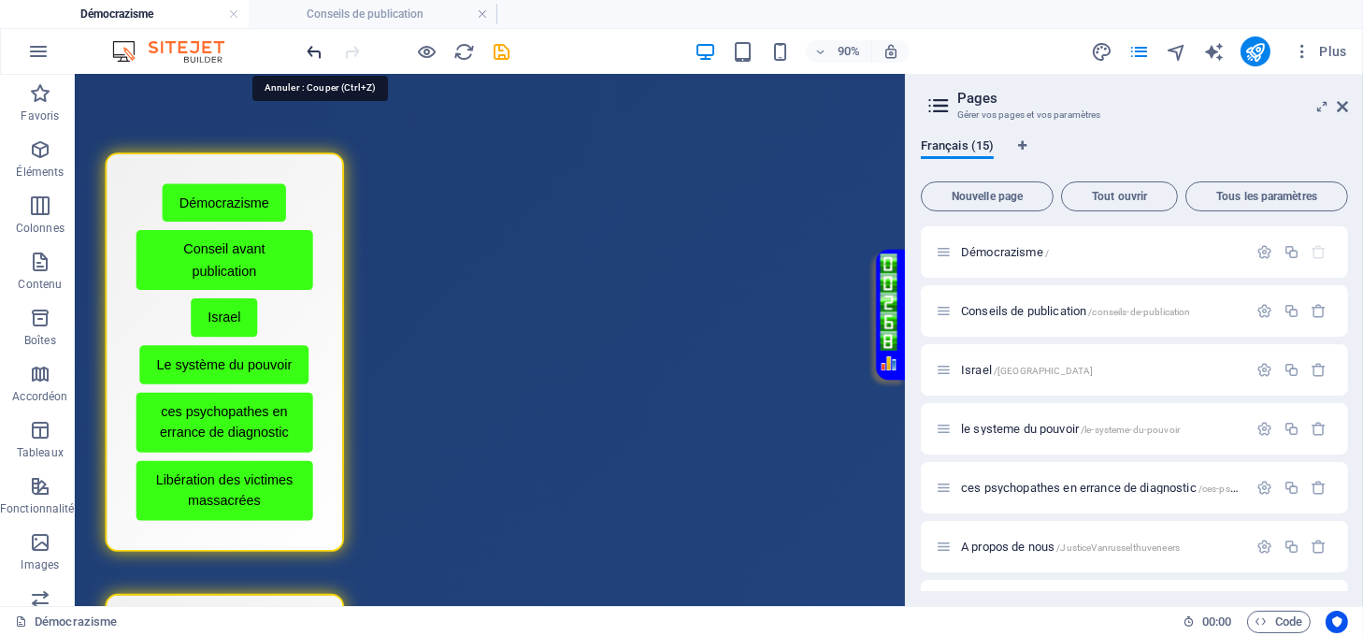
click at [310, 48] on icon "undo" at bounding box center [316, 52] width 22 height 22
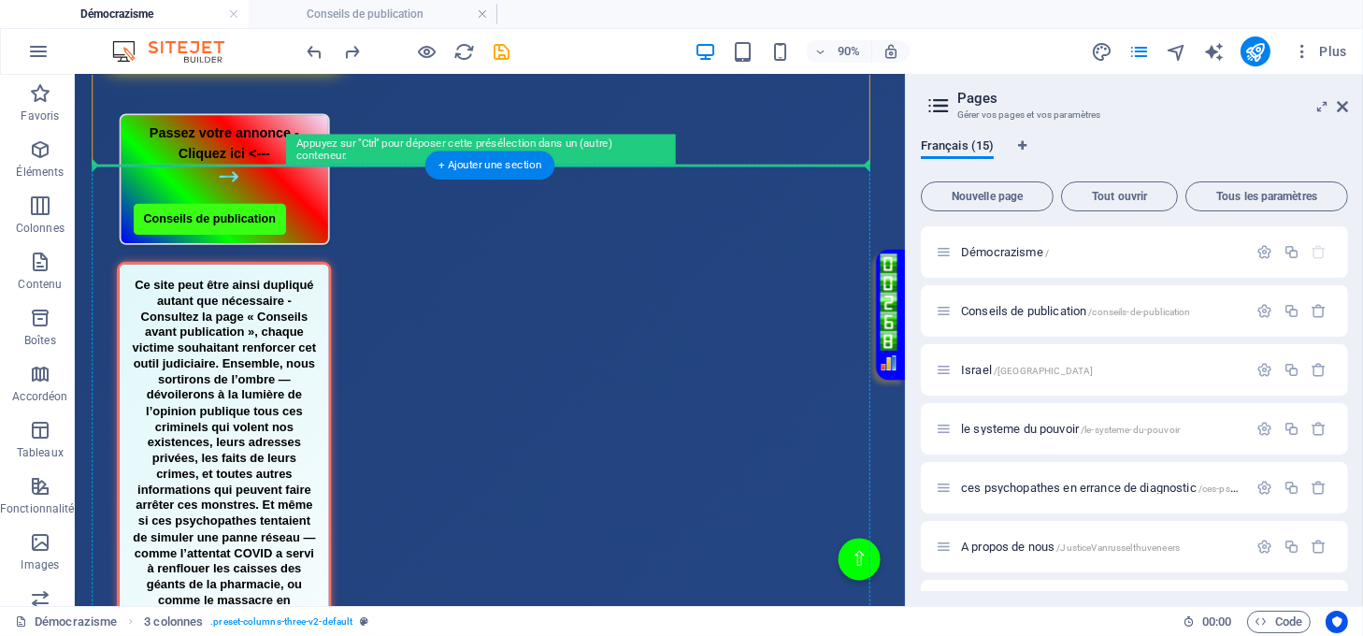
scroll to position [1104, 0]
drag, startPoint x: 802, startPoint y: 390, endPoint x: 738, endPoint y: 254, distance: 150.2
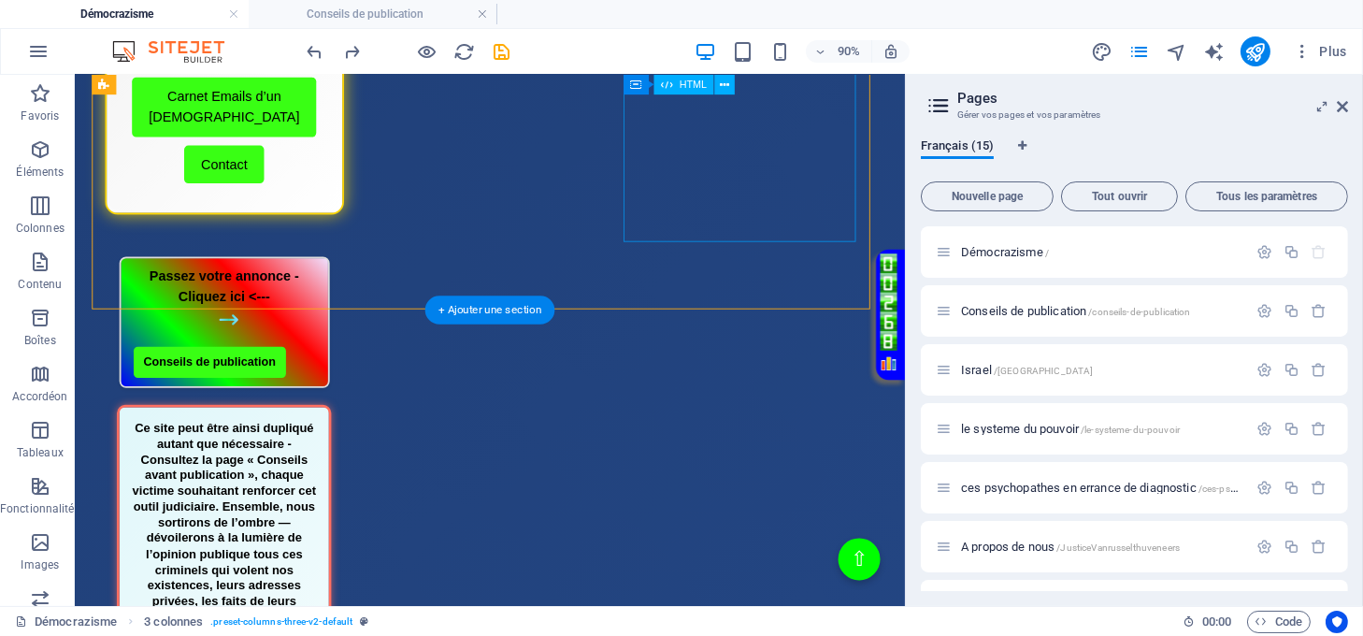
scroll to position [855, 0]
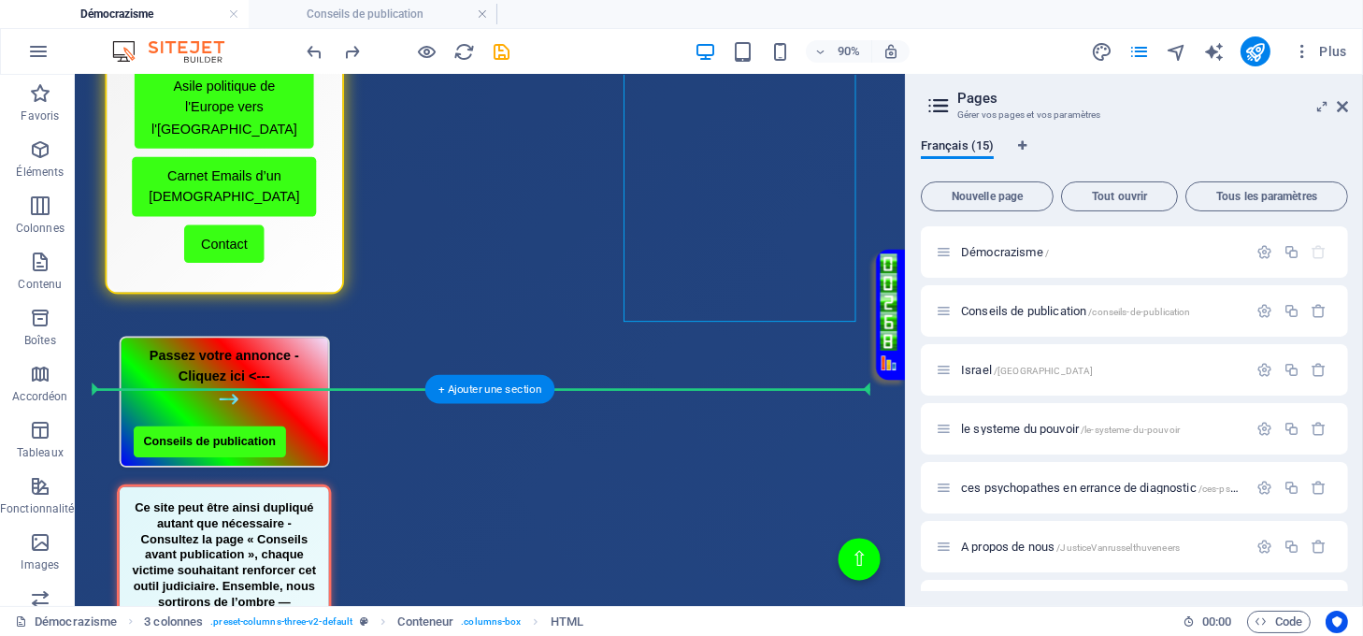
drag, startPoint x: 785, startPoint y: 208, endPoint x: 766, endPoint y: 378, distance: 171.2
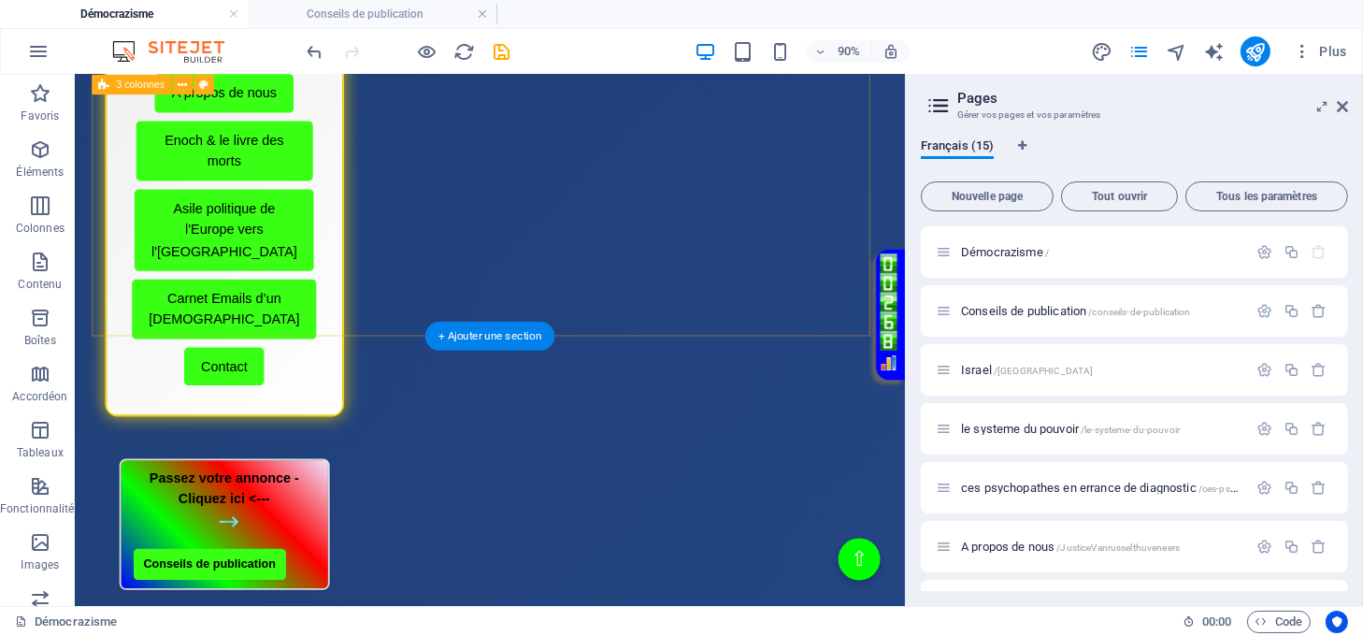
scroll to position [481, 0]
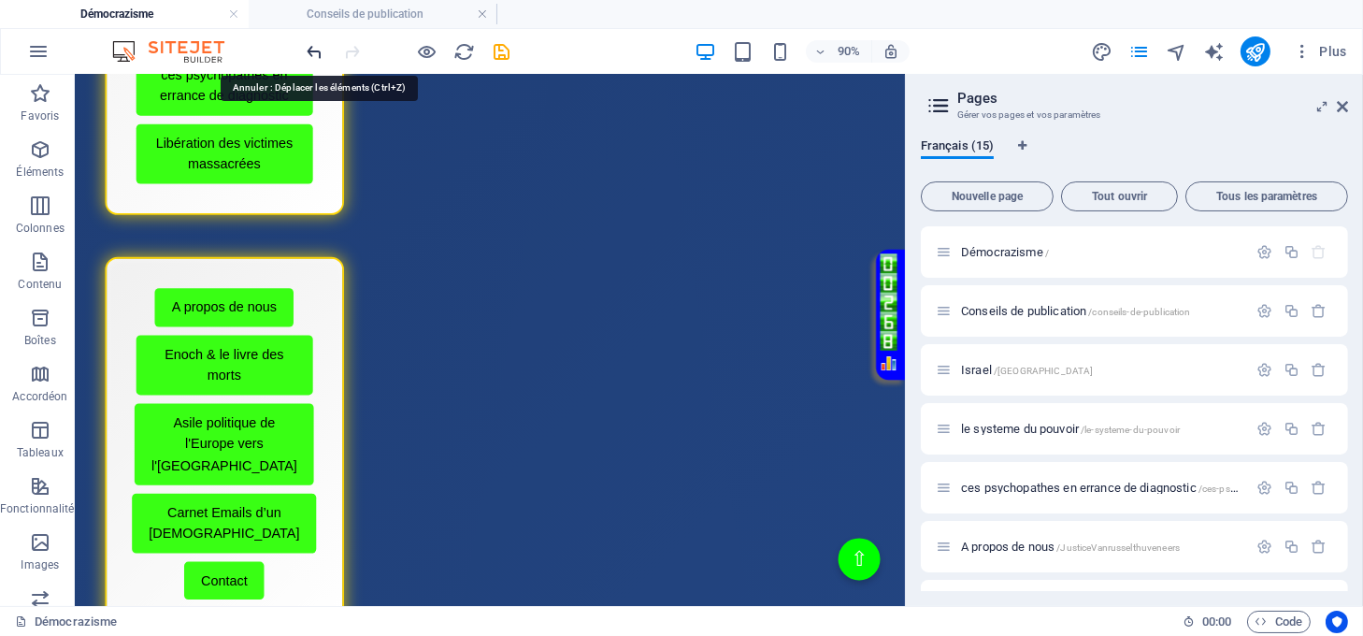
click at [309, 54] on icon "undo" at bounding box center [316, 52] width 22 height 22
click at [309, 55] on icon "undo" at bounding box center [316, 52] width 22 height 22
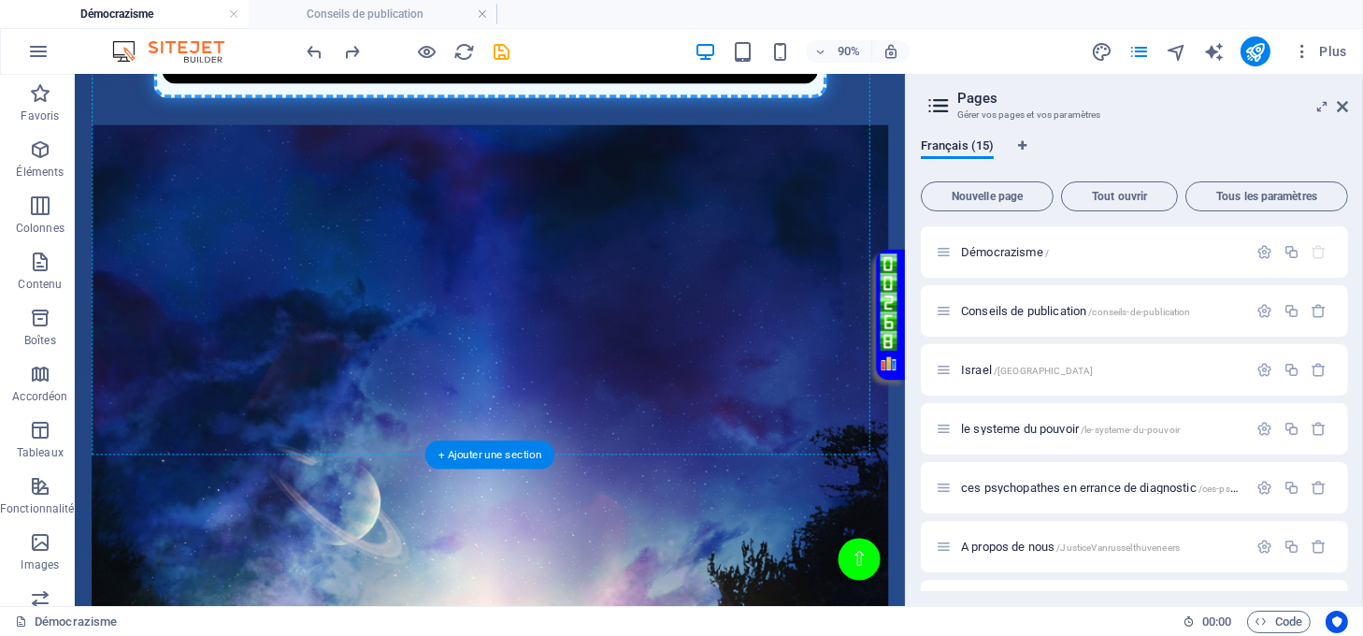
scroll to position [1995, 0]
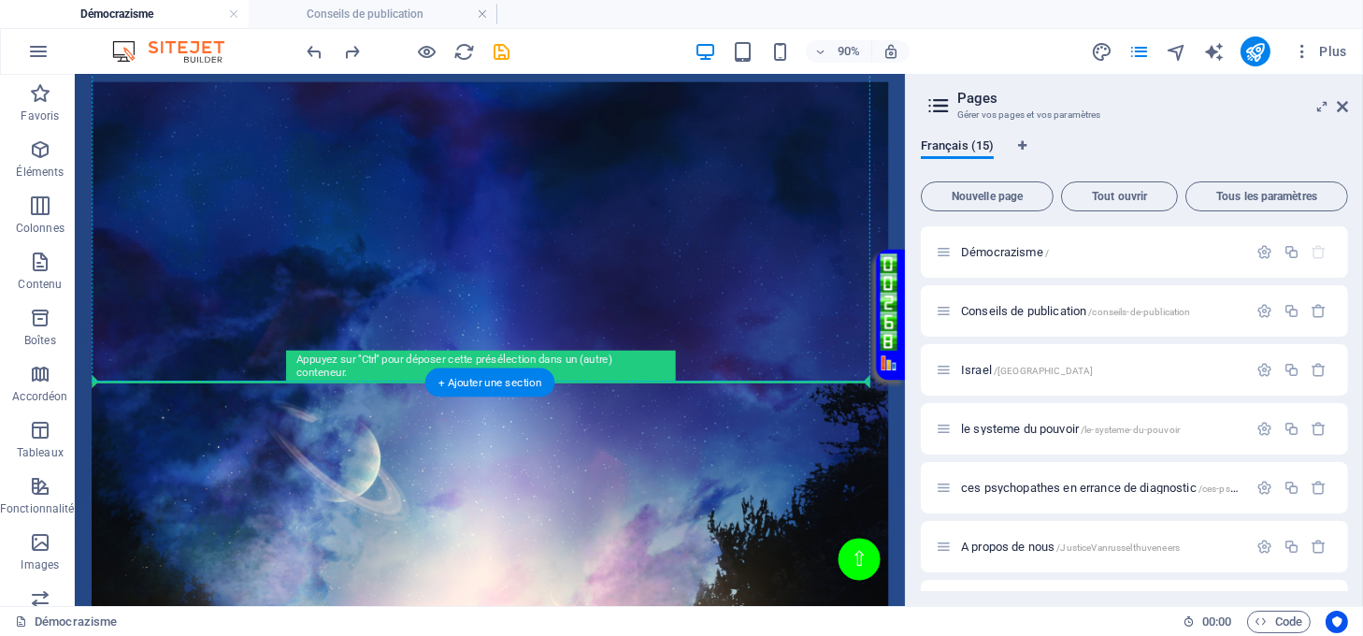
drag, startPoint x: 869, startPoint y: 298, endPoint x: 735, endPoint y: 396, distance: 165.4
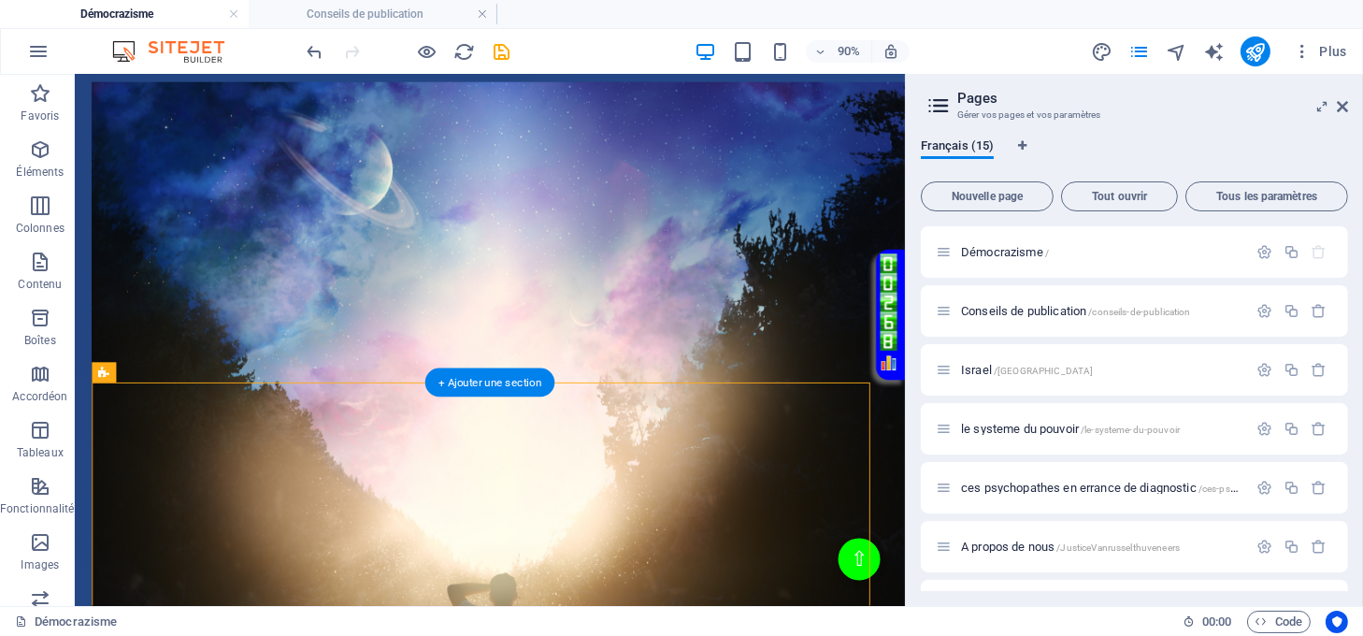
scroll to position [1309, 0]
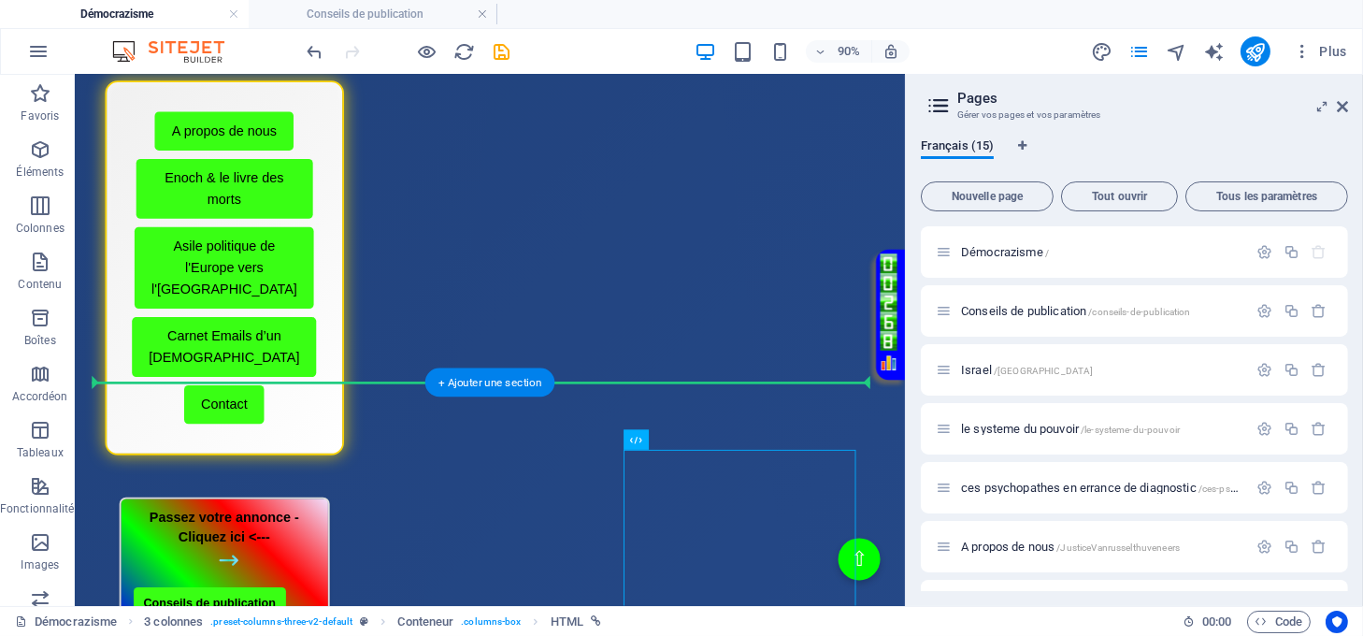
drag, startPoint x: 817, startPoint y: 543, endPoint x: 717, endPoint y: 417, distance: 161.1
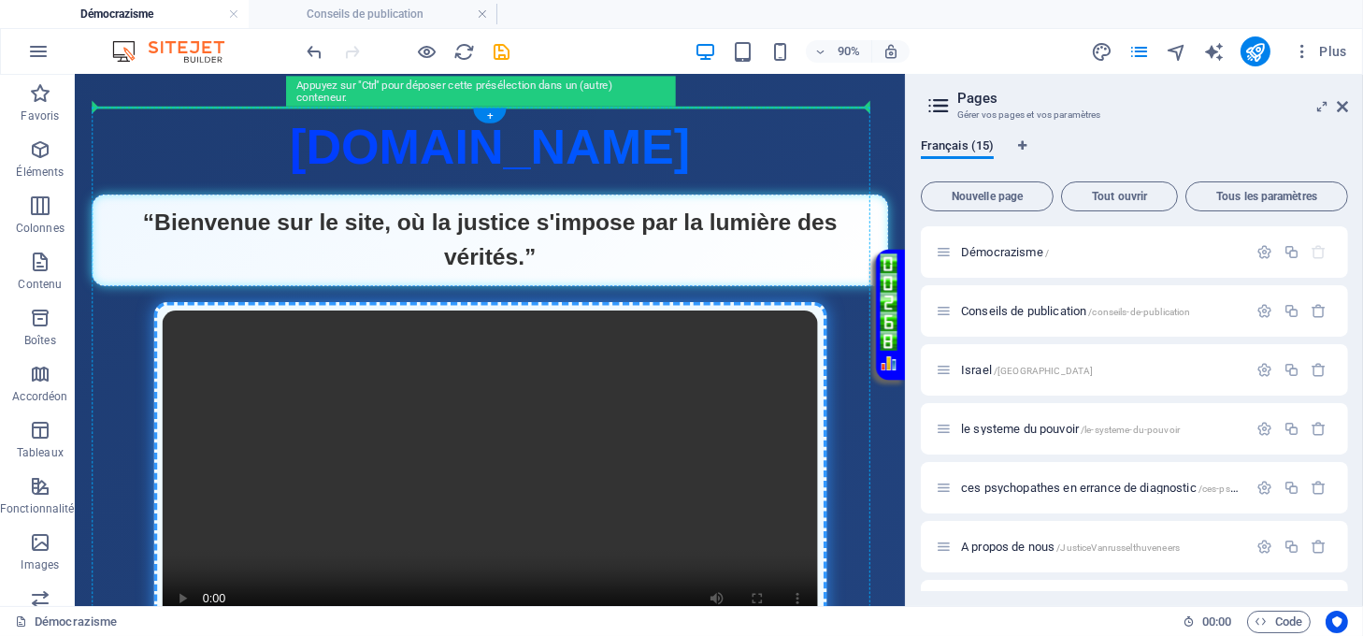
scroll to position [0, 0]
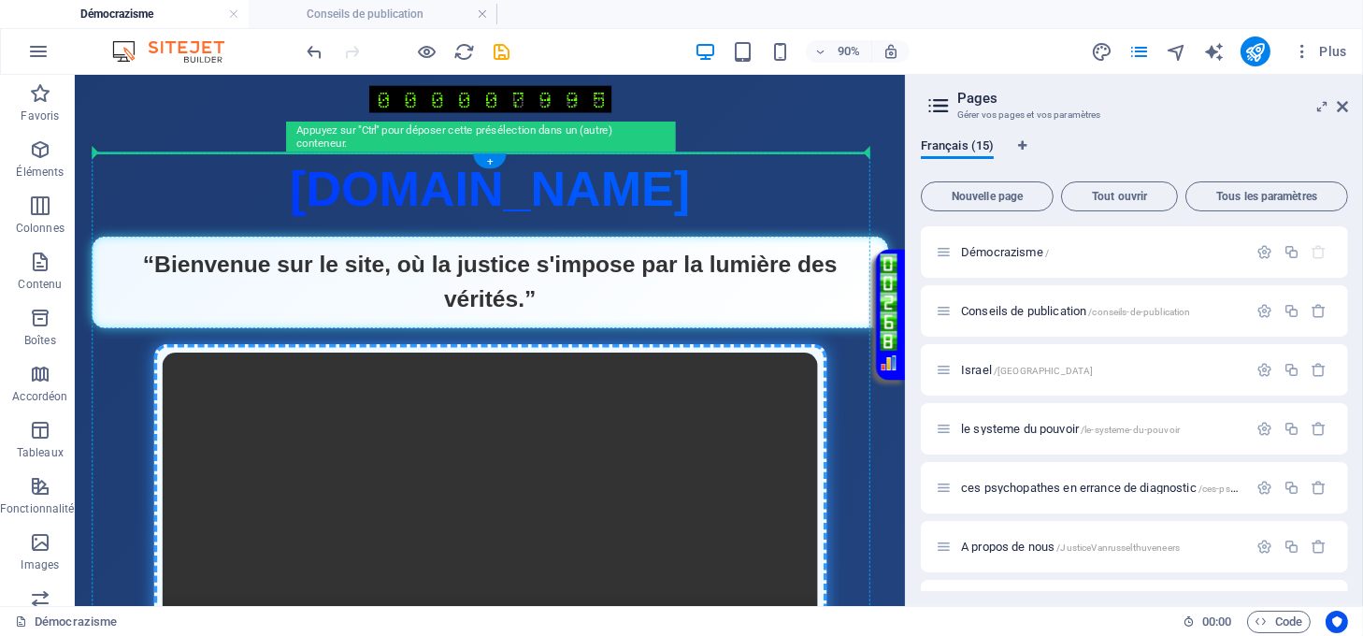
drag, startPoint x: 663, startPoint y: 274, endPoint x: 772, endPoint y: 180, distance: 143.9
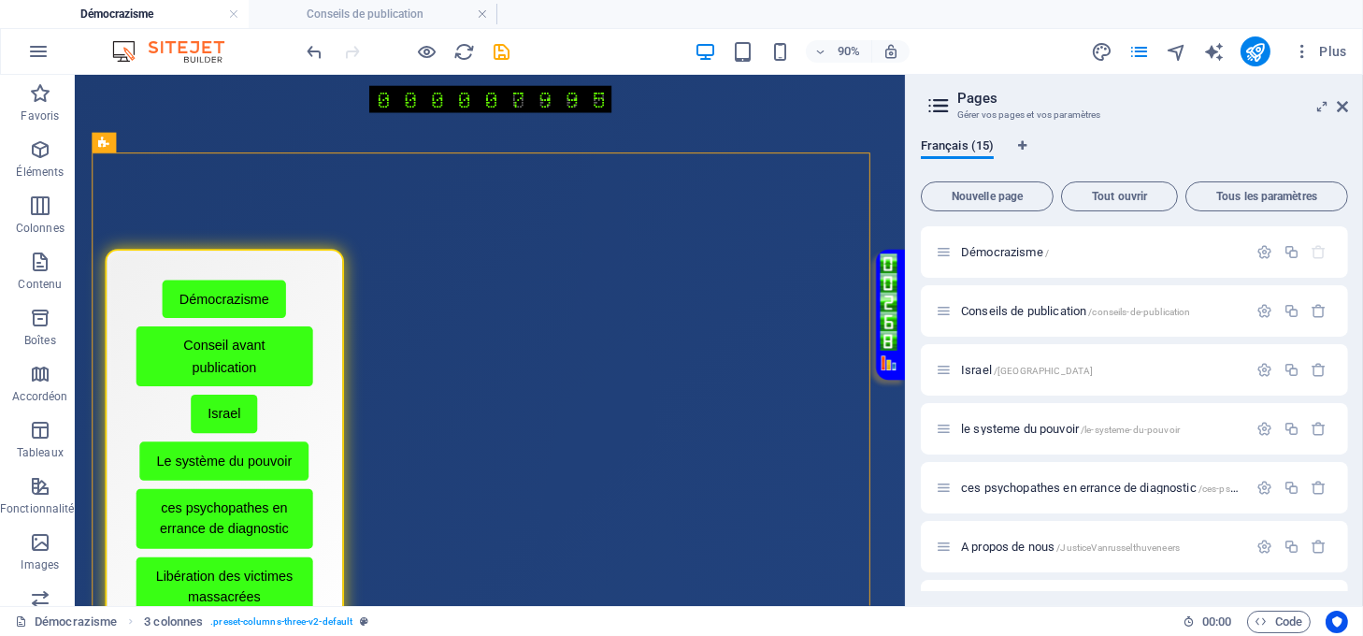
drag, startPoint x: 333, startPoint y: 327, endPoint x: 401, endPoint y: 128, distance: 210.6
drag, startPoint x: 324, startPoint y: 332, endPoint x: 346, endPoint y: 166, distance: 168.0
drag, startPoint x: 331, startPoint y: 339, endPoint x: 395, endPoint y: 153, distance: 196.7
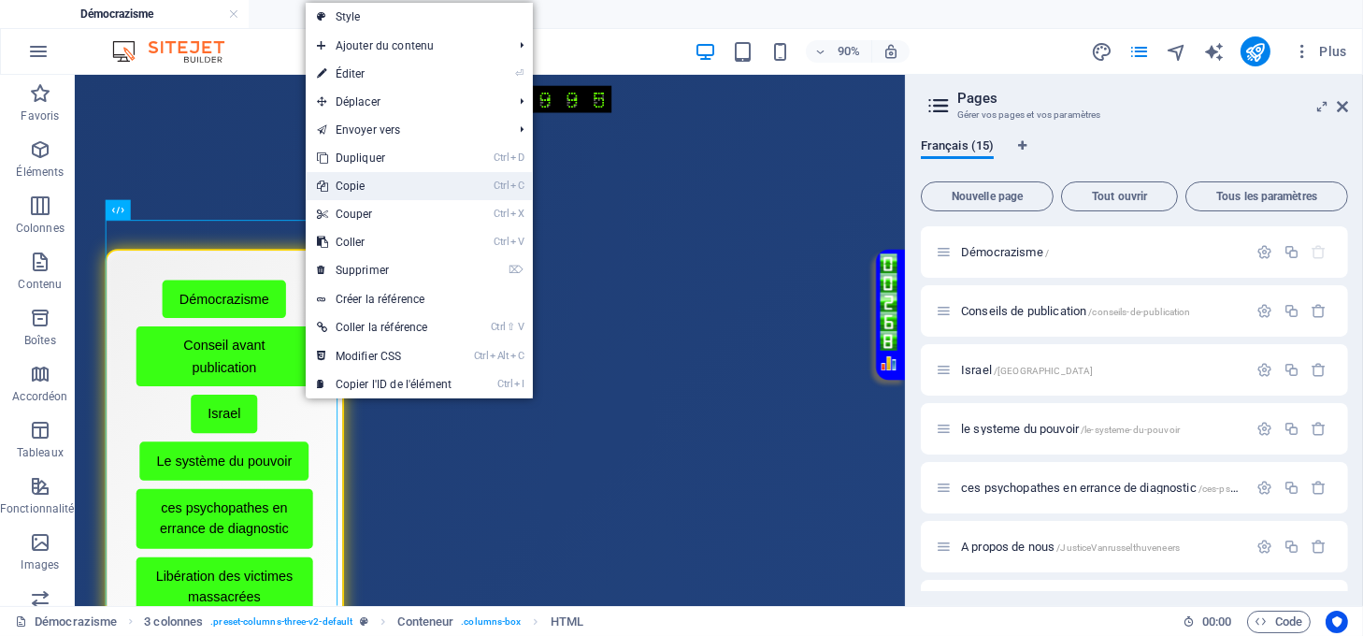
click at [337, 182] on link "Ctrl C Copie" at bounding box center [384, 186] width 157 height 28
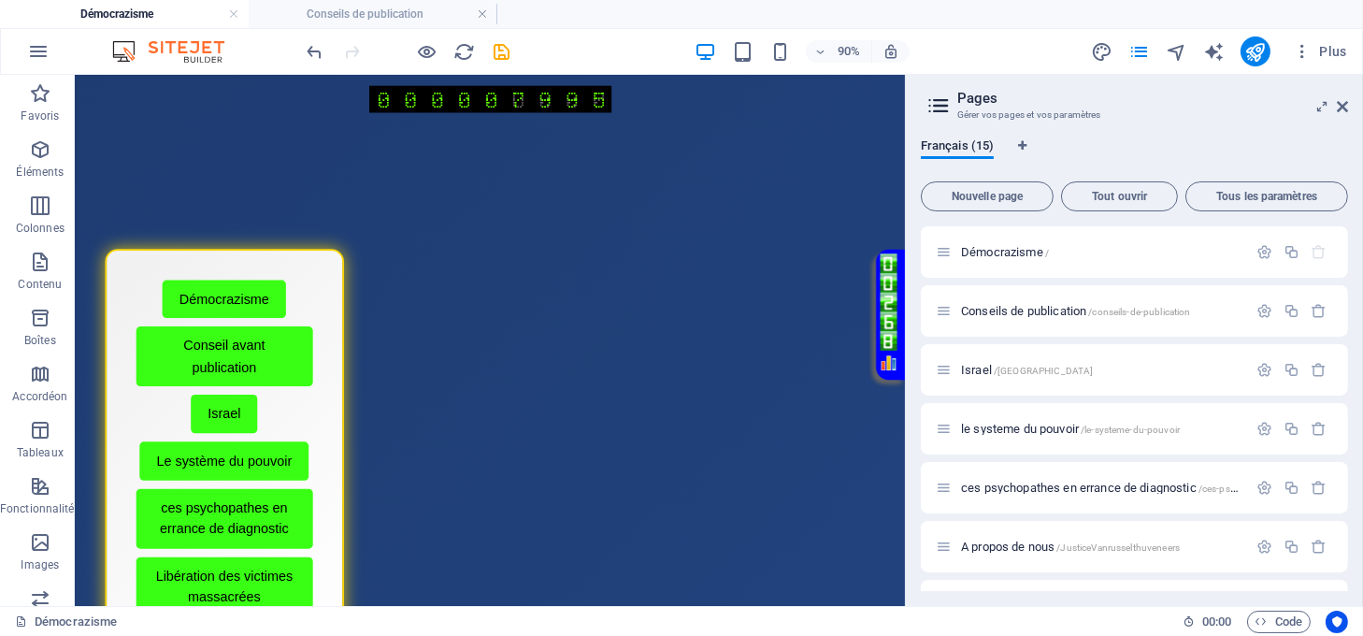
drag, startPoint x: 782, startPoint y: 126, endPoint x: 724, endPoint y: 141, distance: 59.9
drag, startPoint x: 352, startPoint y: 151, endPoint x: 261, endPoint y: 108, distance: 100.0
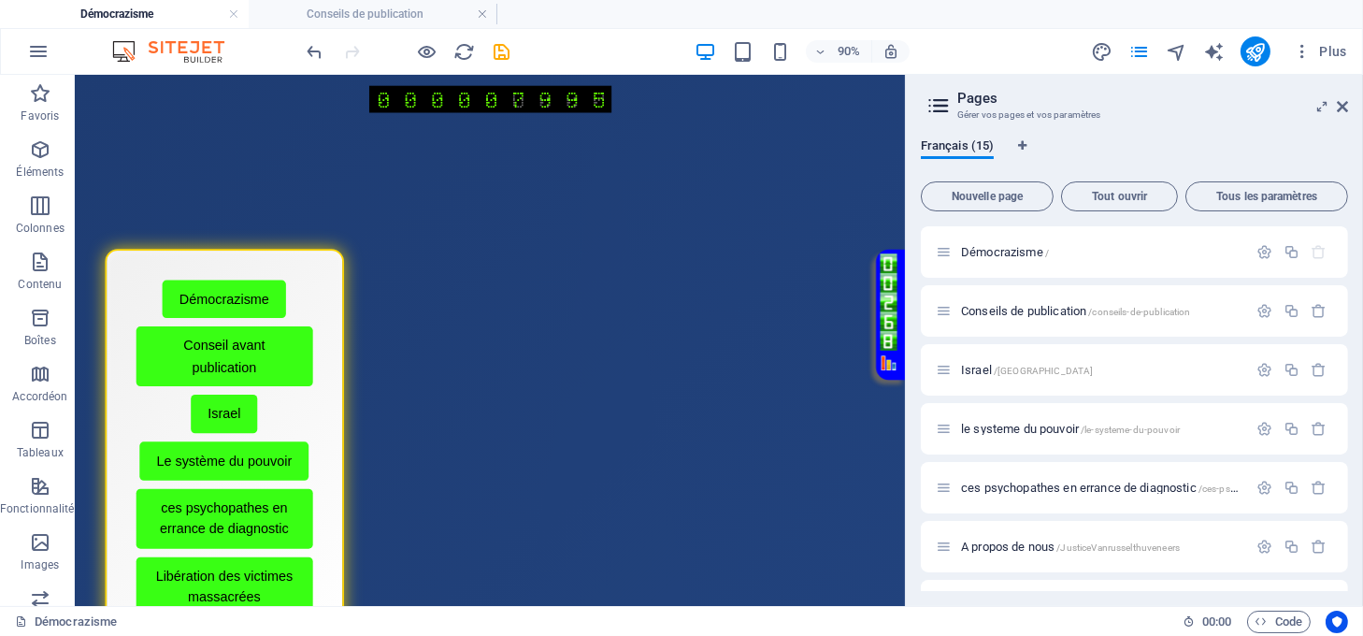
drag, startPoint x: 267, startPoint y: 116, endPoint x: 241, endPoint y: 205, distance: 92.4
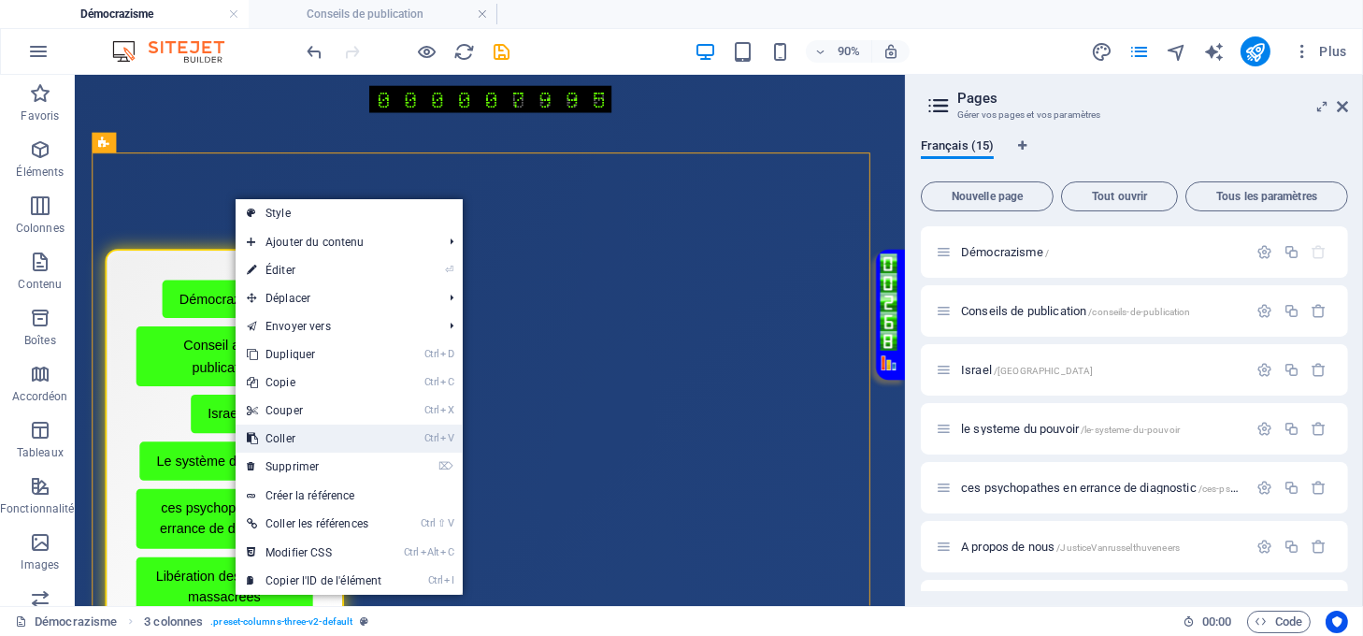
click at [320, 433] on link "Ctrl V Coller" at bounding box center [314, 439] width 157 height 28
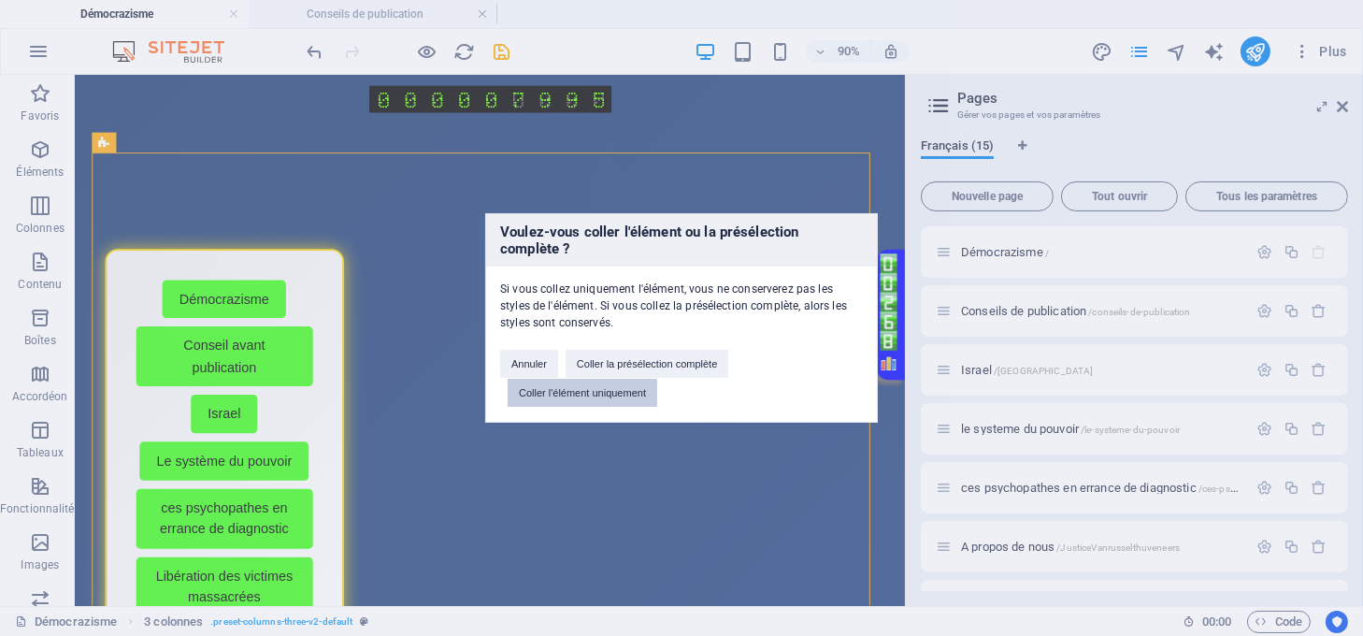
click at [617, 383] on button "Coller l'élément uniquement" at bounding box center [583, 393] width 150 height 28
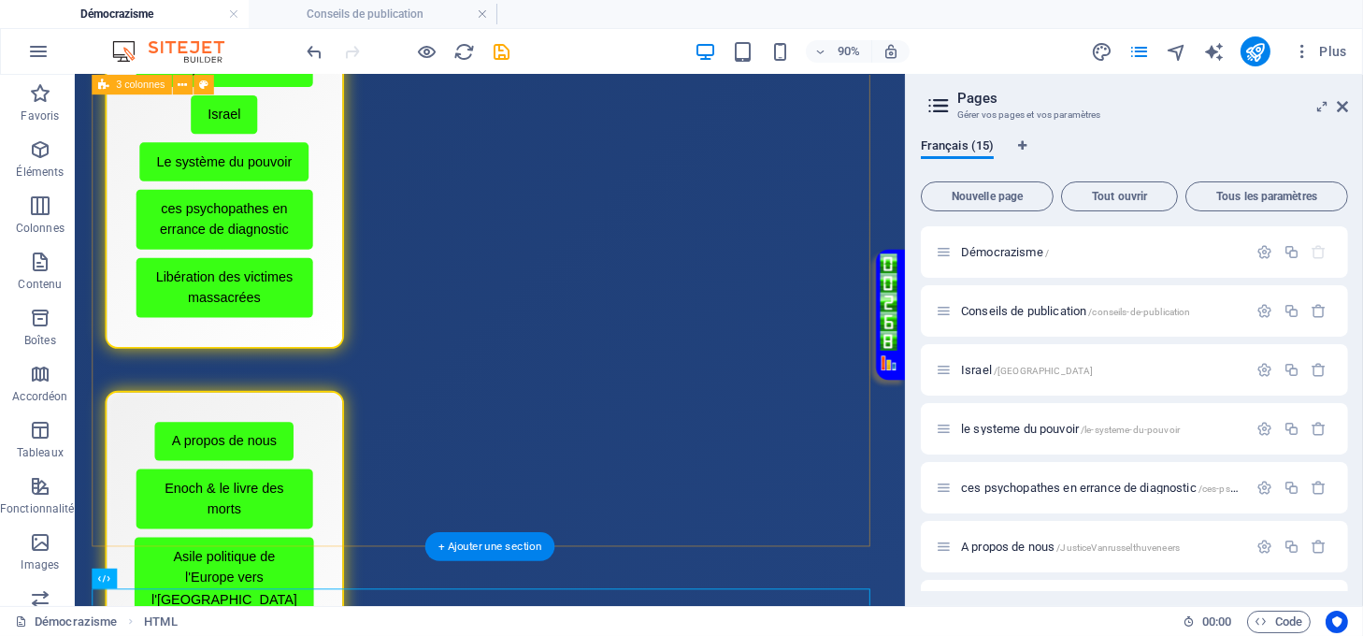
scroll to position [241, 0]
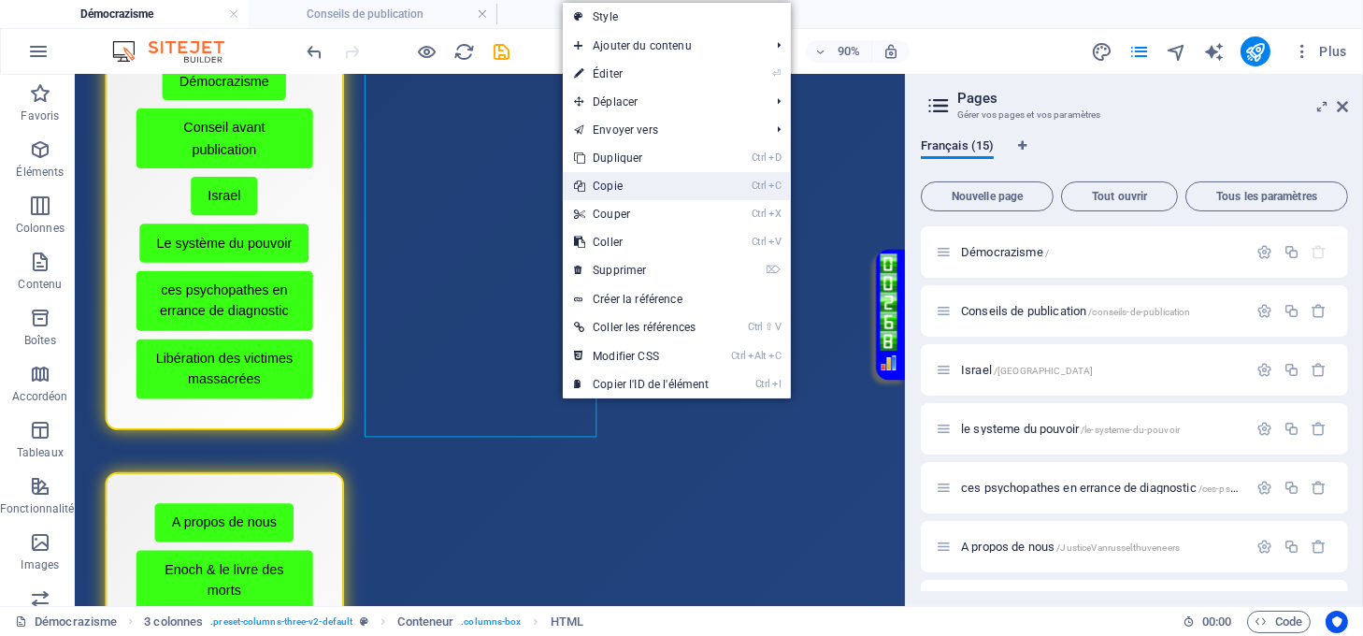
click at [624, 180] on link "Ctrl C Copie" at bounding box center [641, 186] width 157 height 28
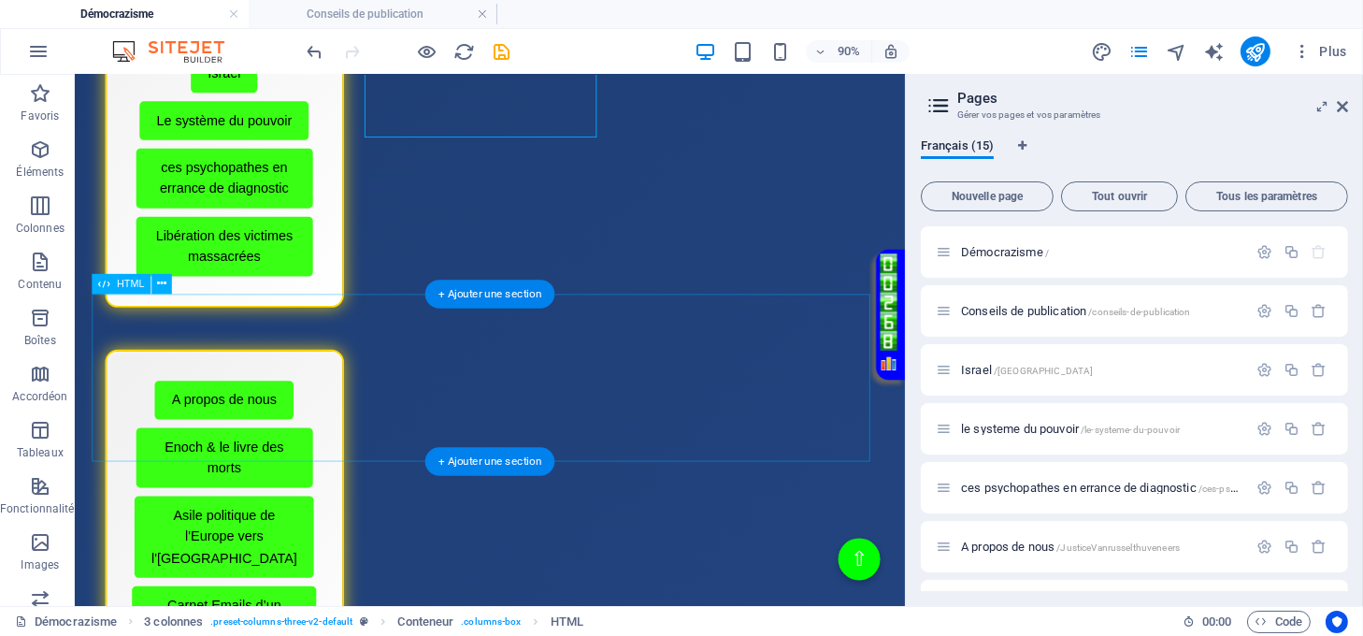
scroll to position [615, 0]
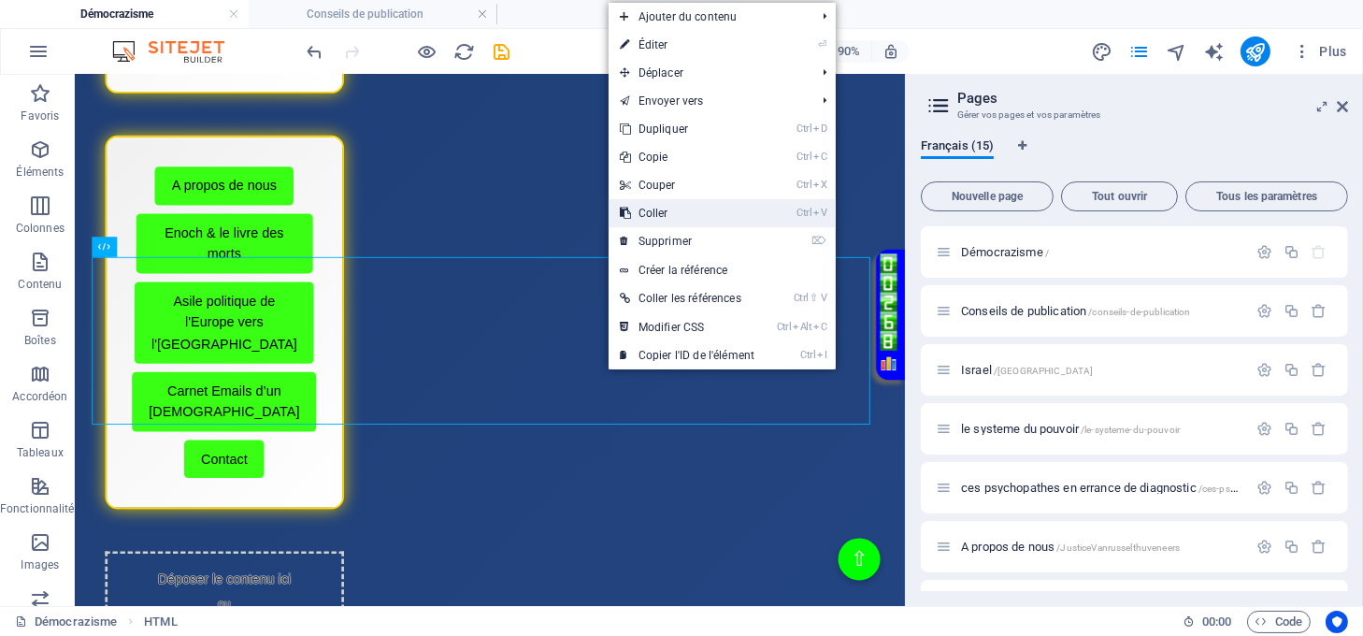
click at [648, 218] on link "Ctrl V Coller" at bounding box center [687, 213] width 157 height 28
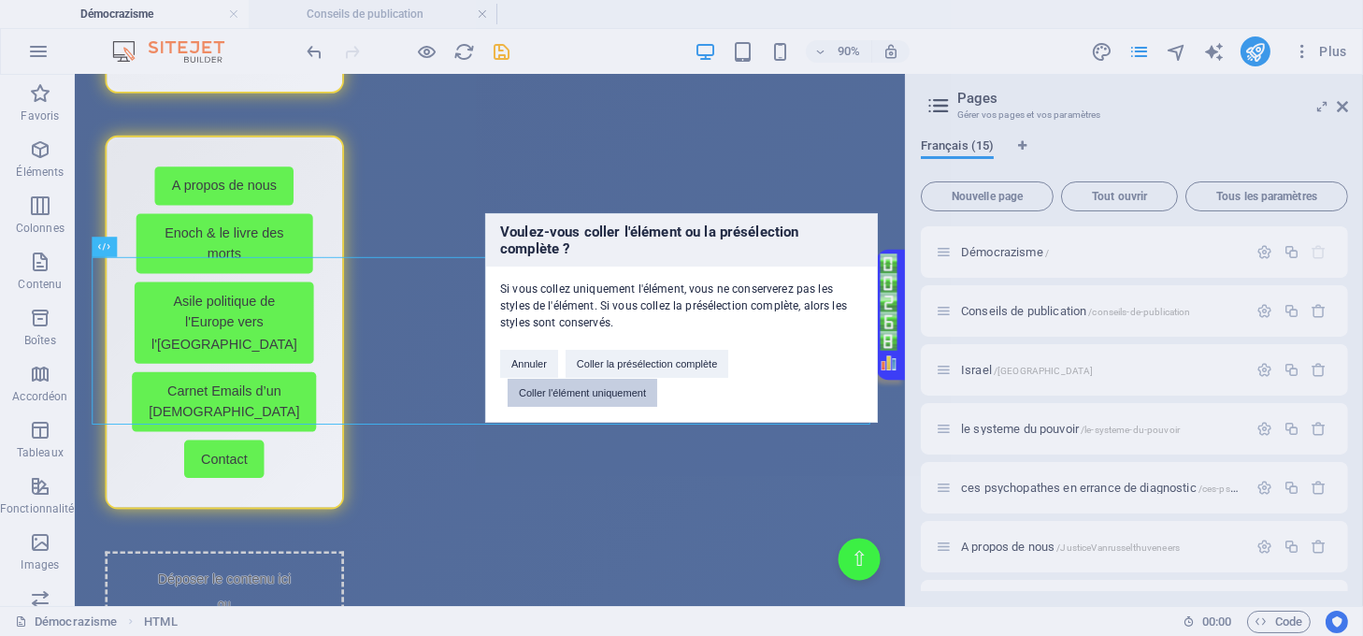
click at [600, 395] on button "Coller l'élément uniquement" at bounding box center [583, 393] width 150 height 28
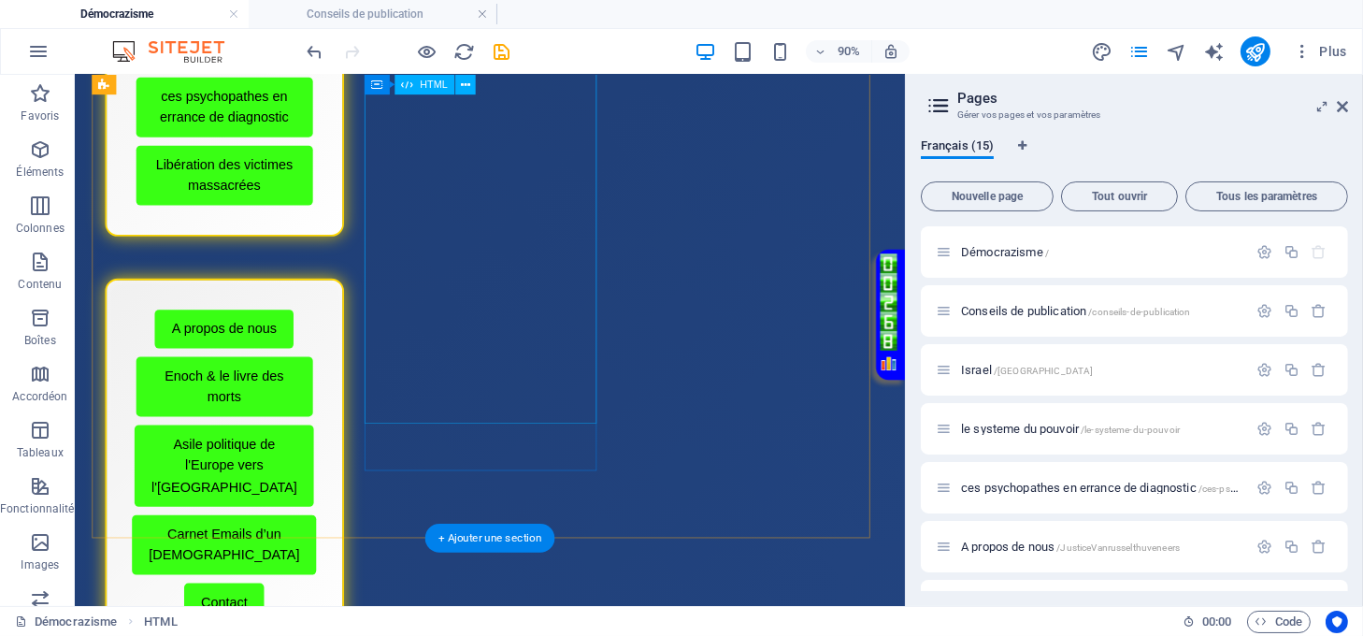
scroll to position [241, 0]
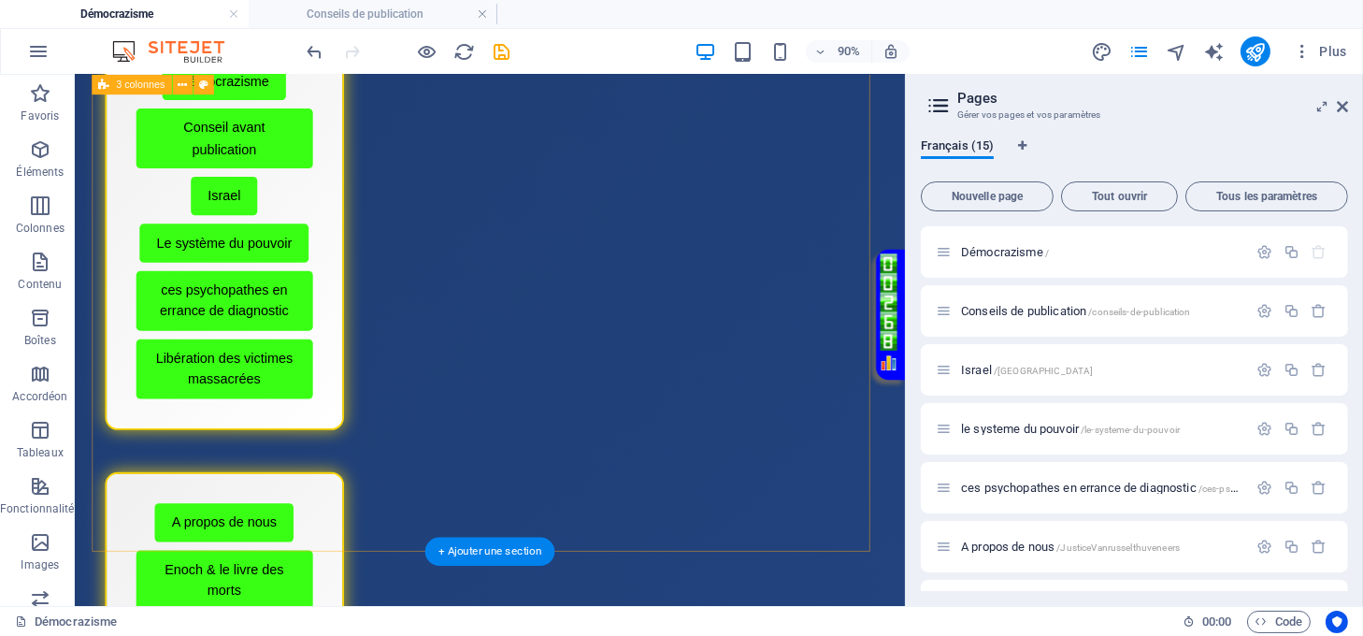
click at [677, 581] on div "Menu de boutons avec cadre scintillant Démocrazisme Conseil avant publication I…" at bounding box center [537, 571] width 887 height 1301
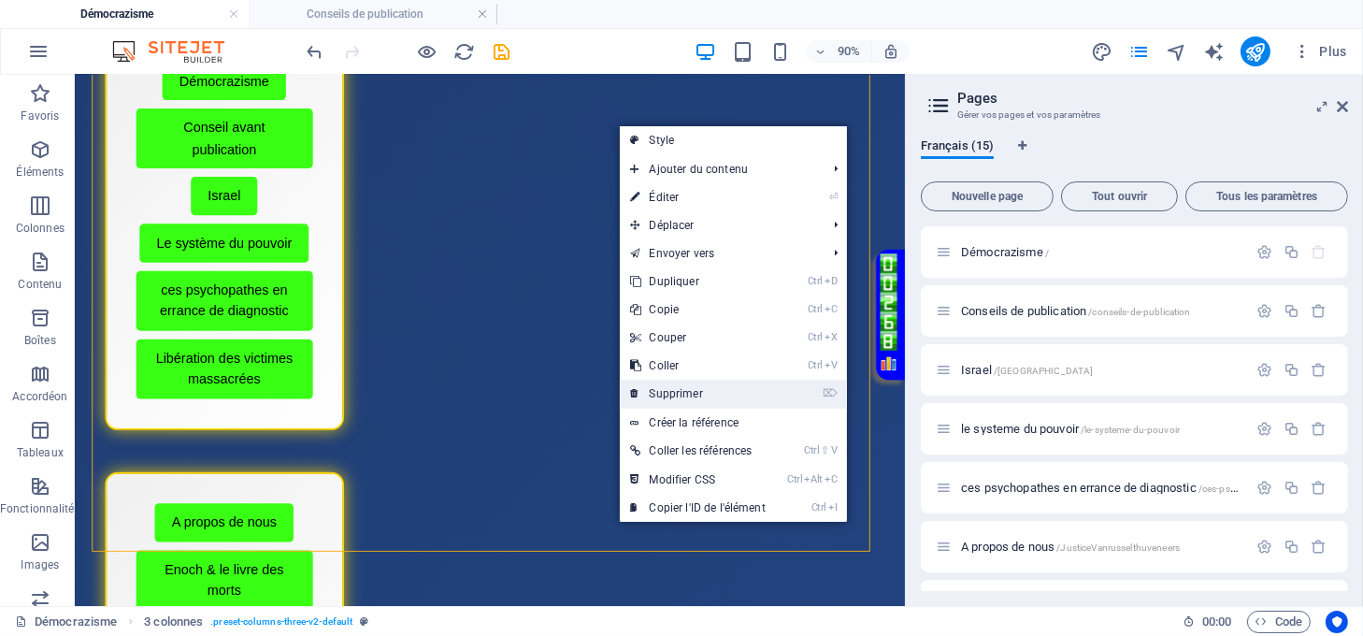
click at [678, 399] on link "⌦ Supprimer" at bounding box center [698, 394] width 157 height 28
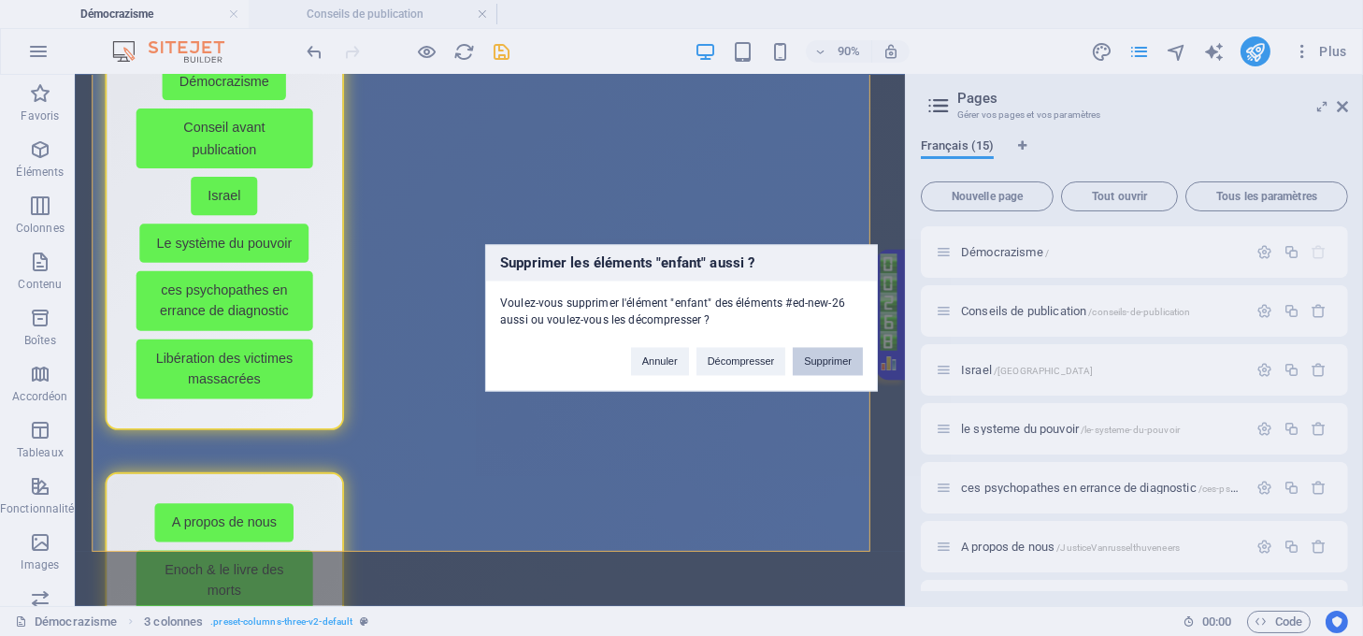
click at [817, 361] on button "Supprimer" at bounding box center [828, 362] width 70 height 28
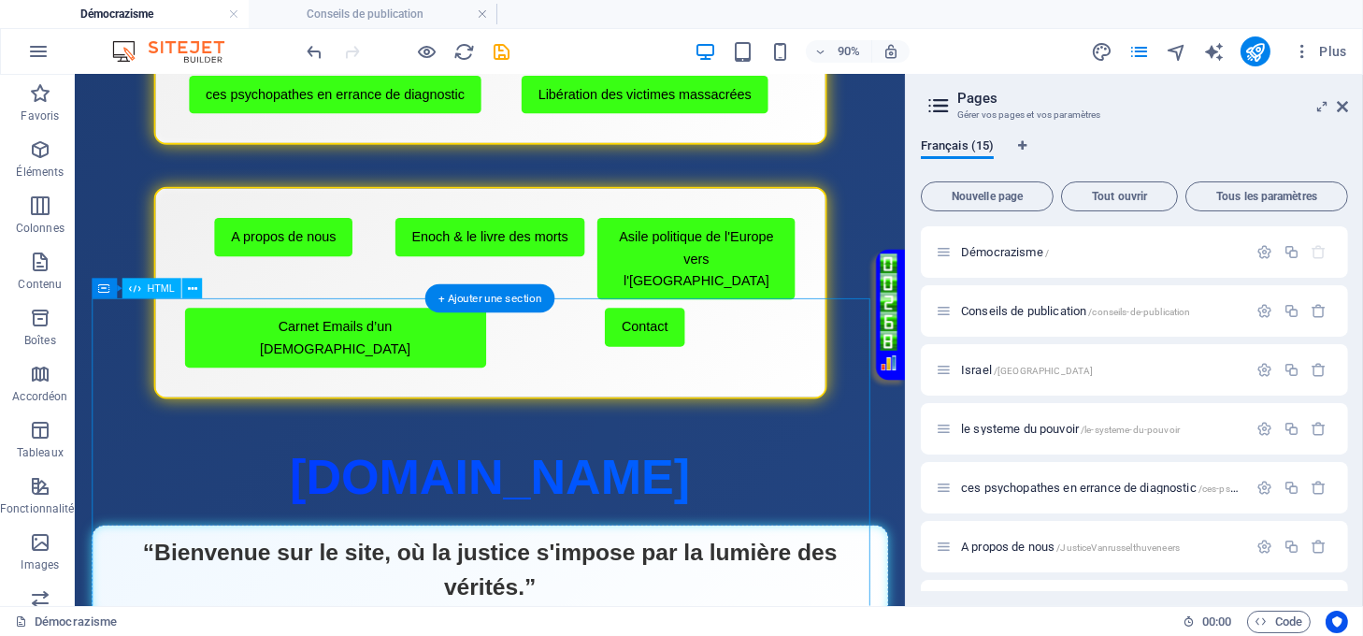
scroll to position [374, 0]
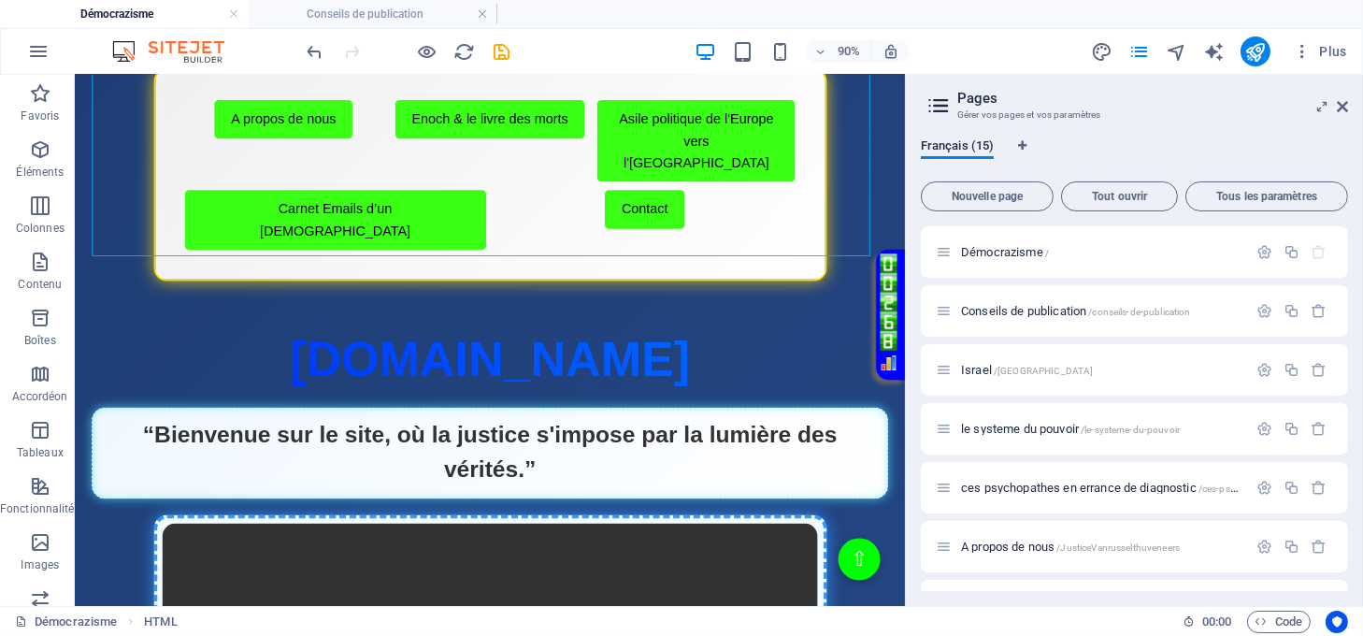
drag, startPoint x: 418, startPoint y: 252, endPoint x: 423, endPoint y: 283, distance: 32.1
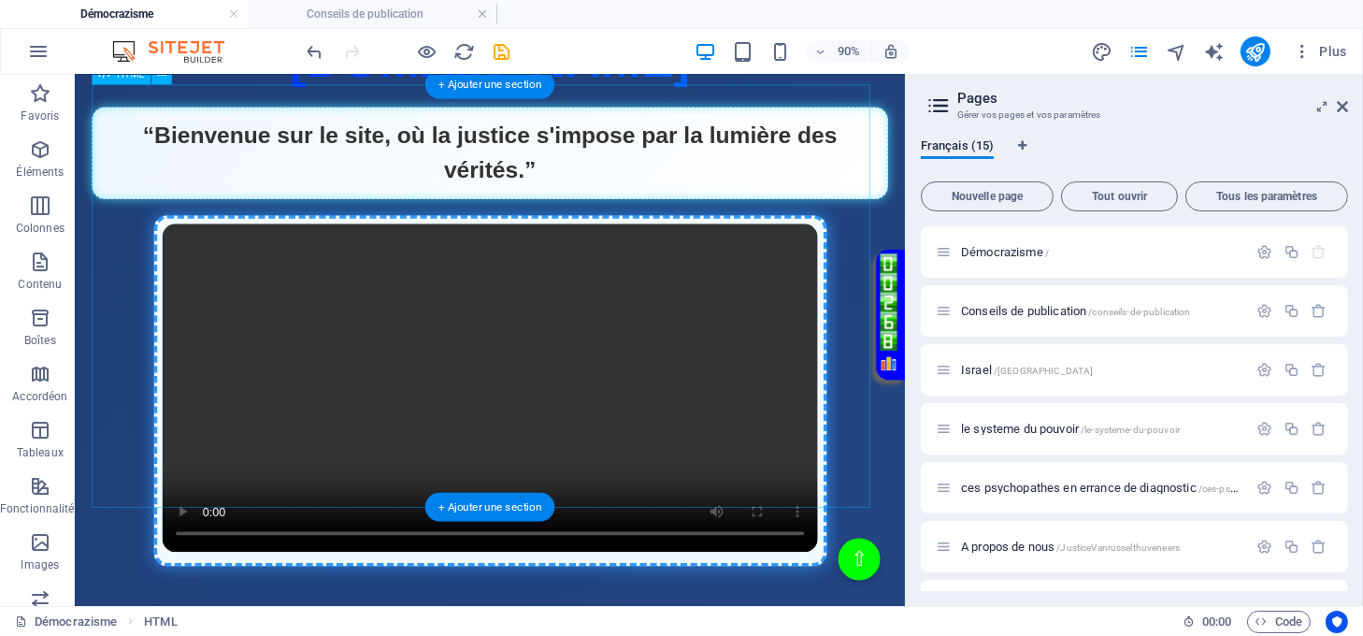
scroll to position [3649, 0]
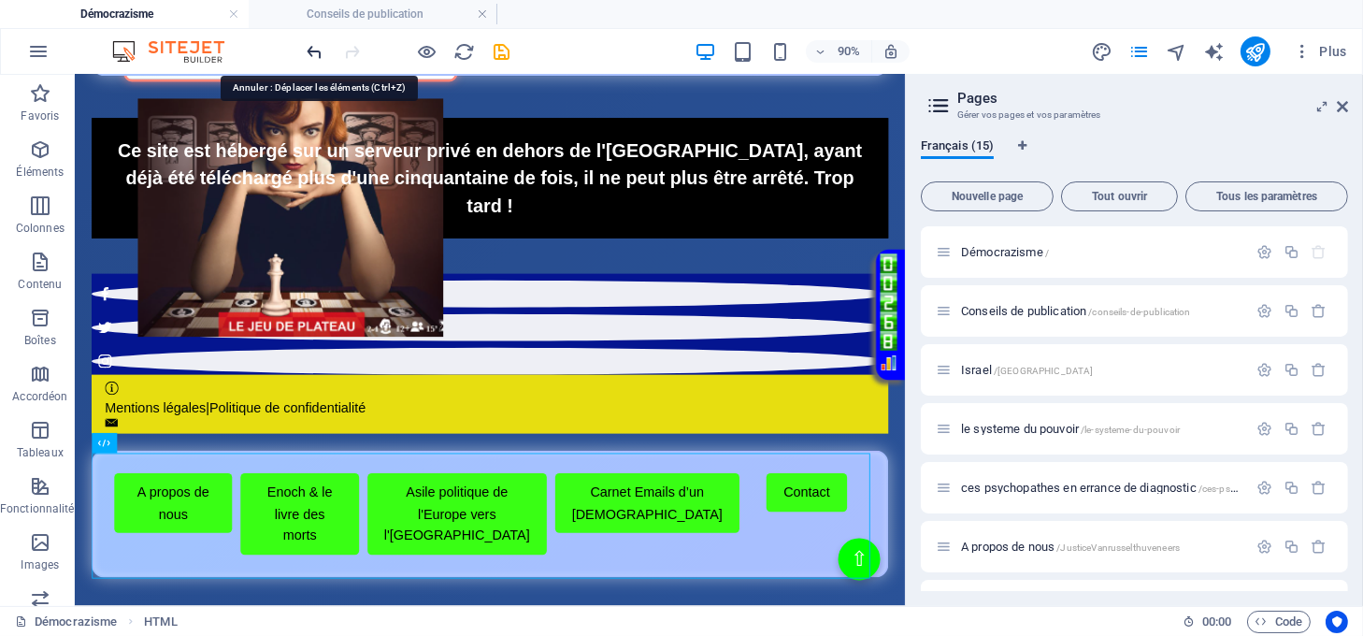
click at [311, 44] on icon "undo" at bounding box center [316, 52] width 22 height 22
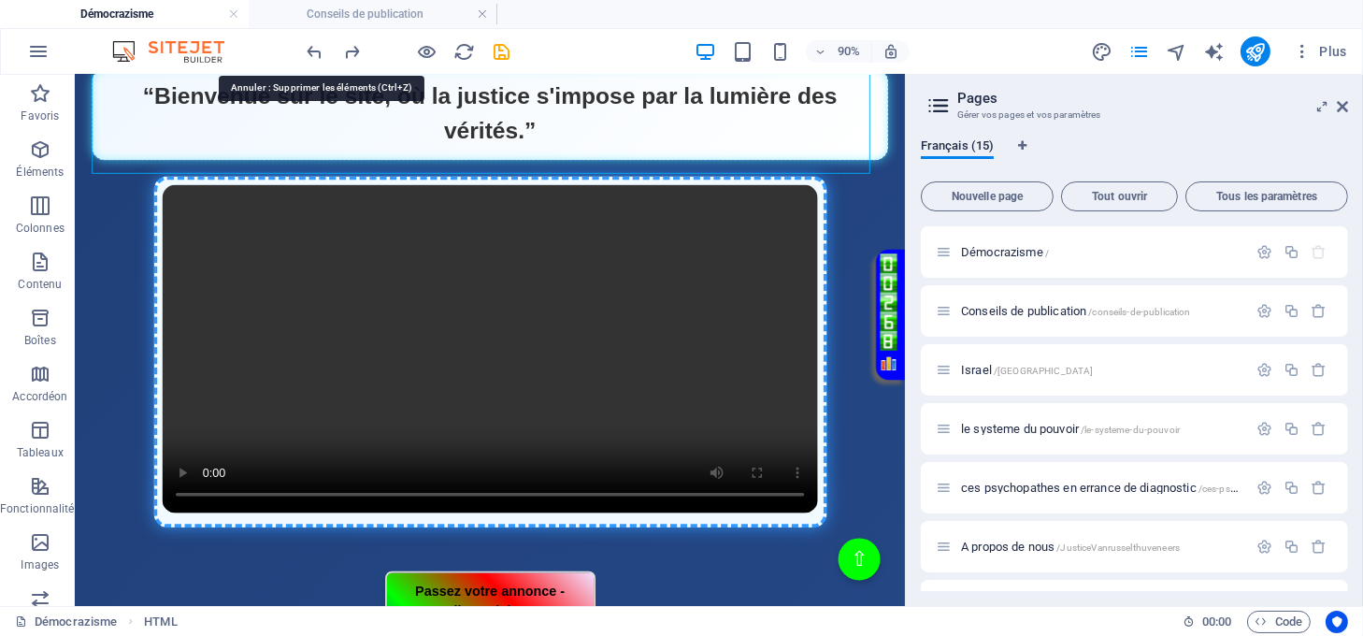
scroll to position [175, 0]
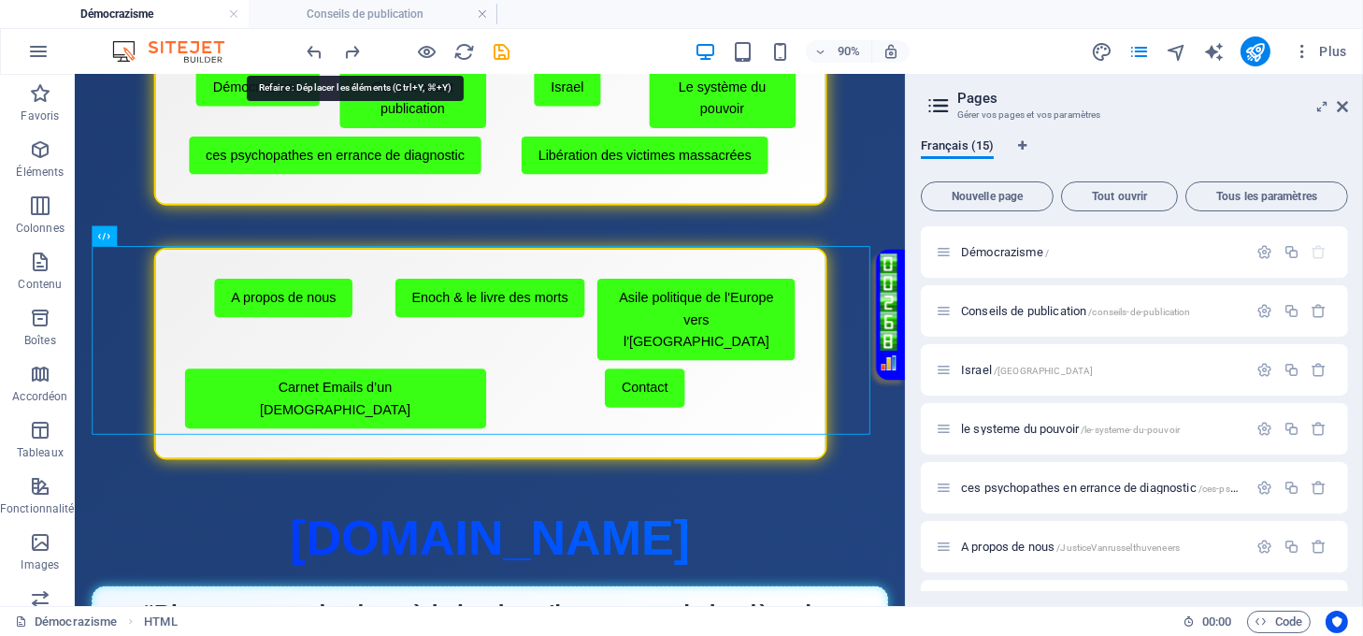
click at [348, 45] on icon "redo" at bounding box center [353, 52] width 22 height 22
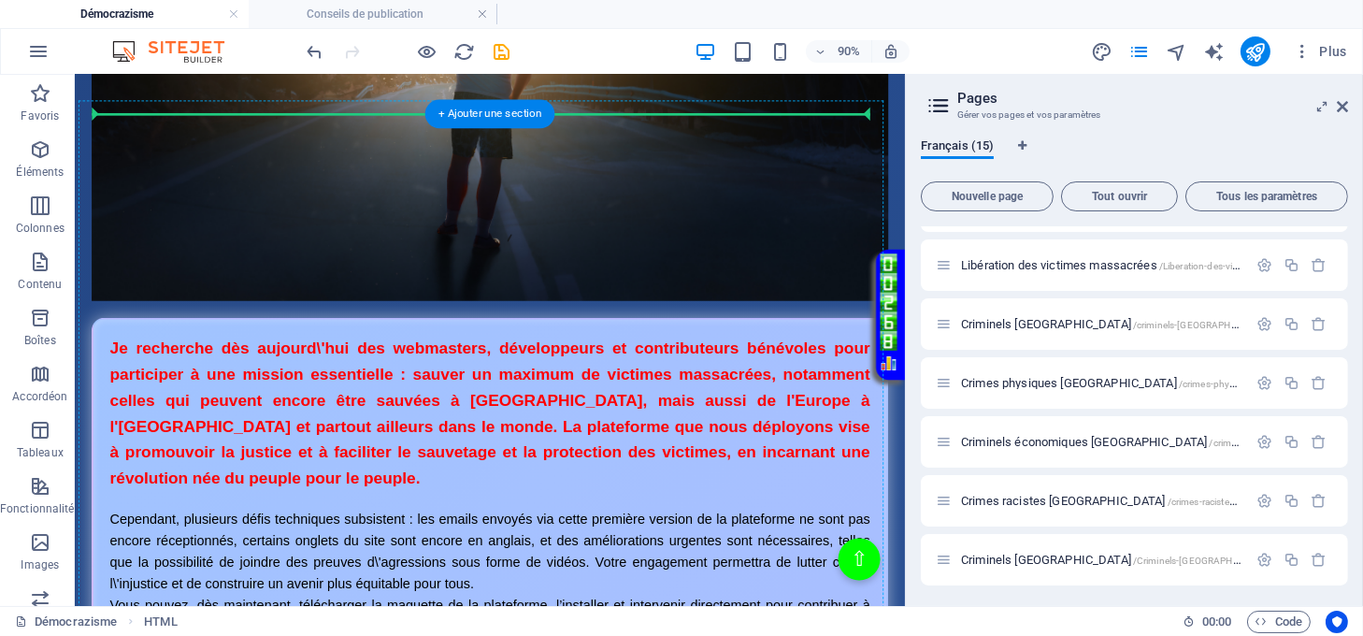
scroll to position [1779, 0]
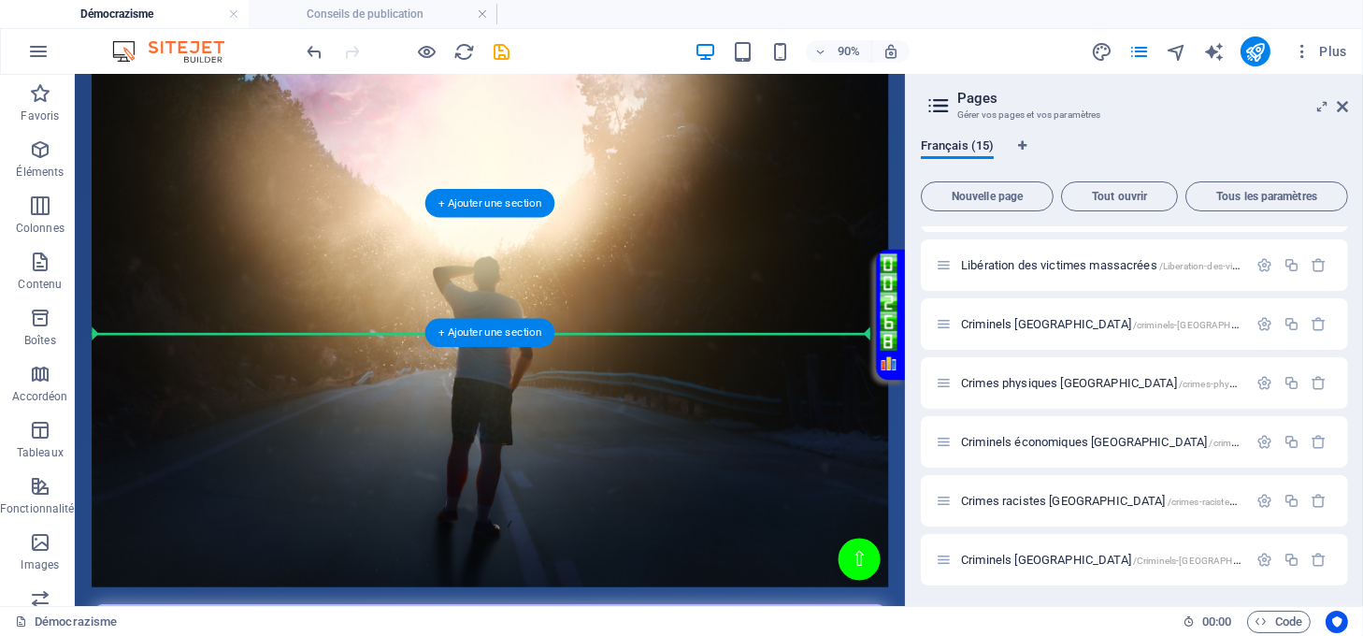
drag, startPoint x: 756, startPoint y: 420, endPoint x: 780, endPoint y: 311, distance: 111.2
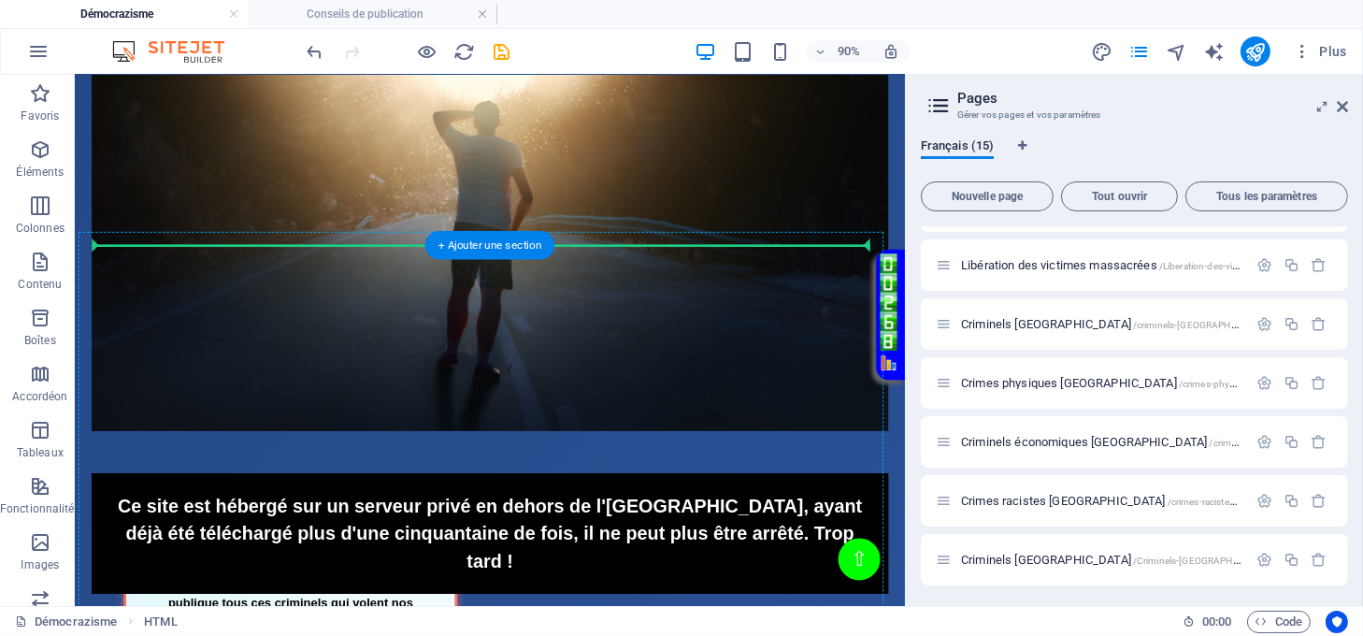
scroll to position [2278, 0]
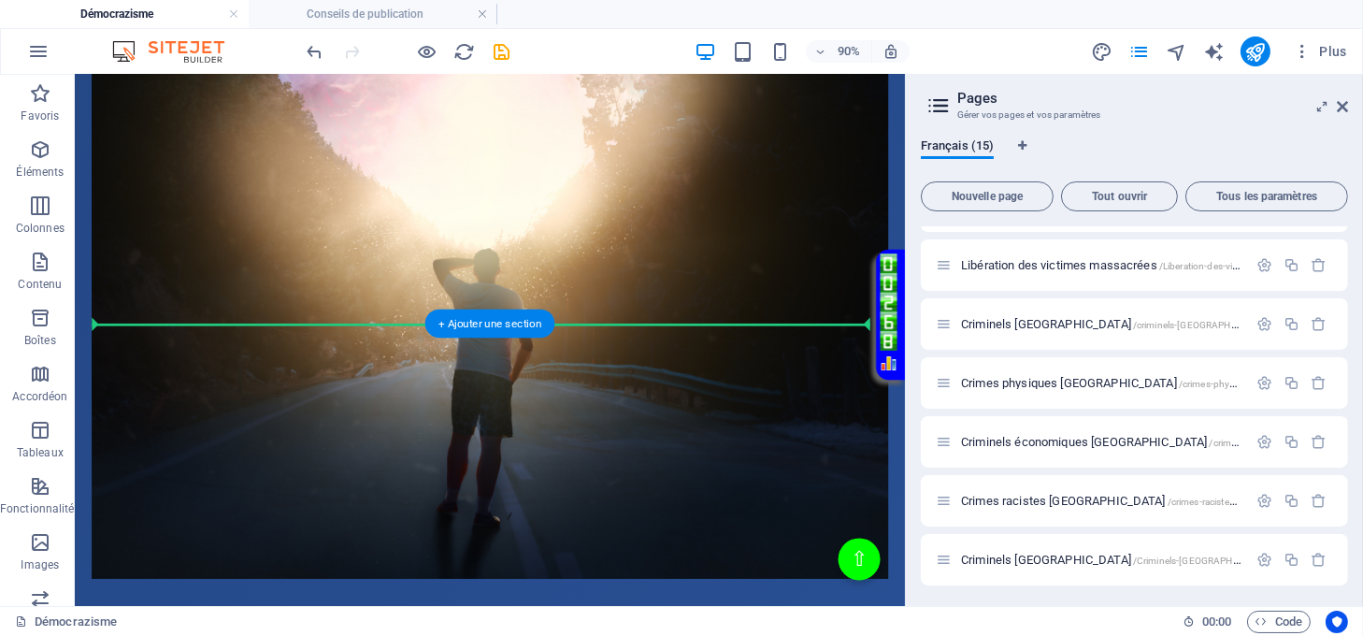
drag, startPoint x: 767, startPoint y: 517, endPoint x: 794, endPoint y: 316, distance: 202.9
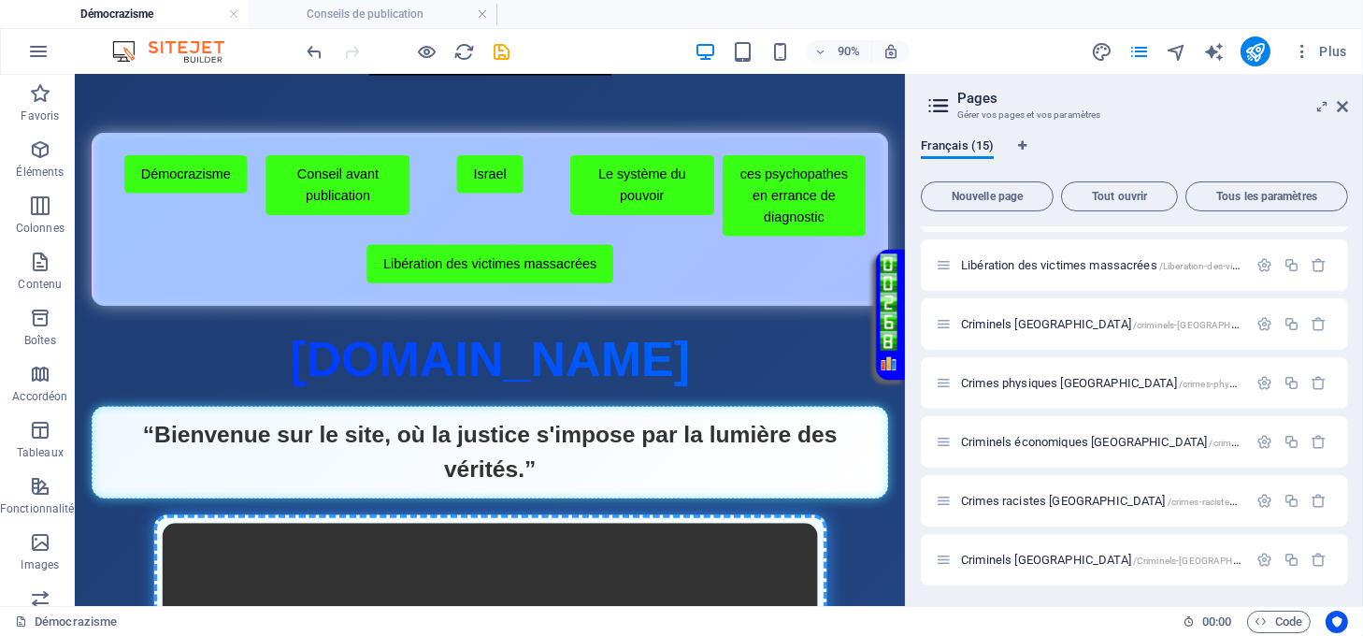
scroll to position [15, 0]
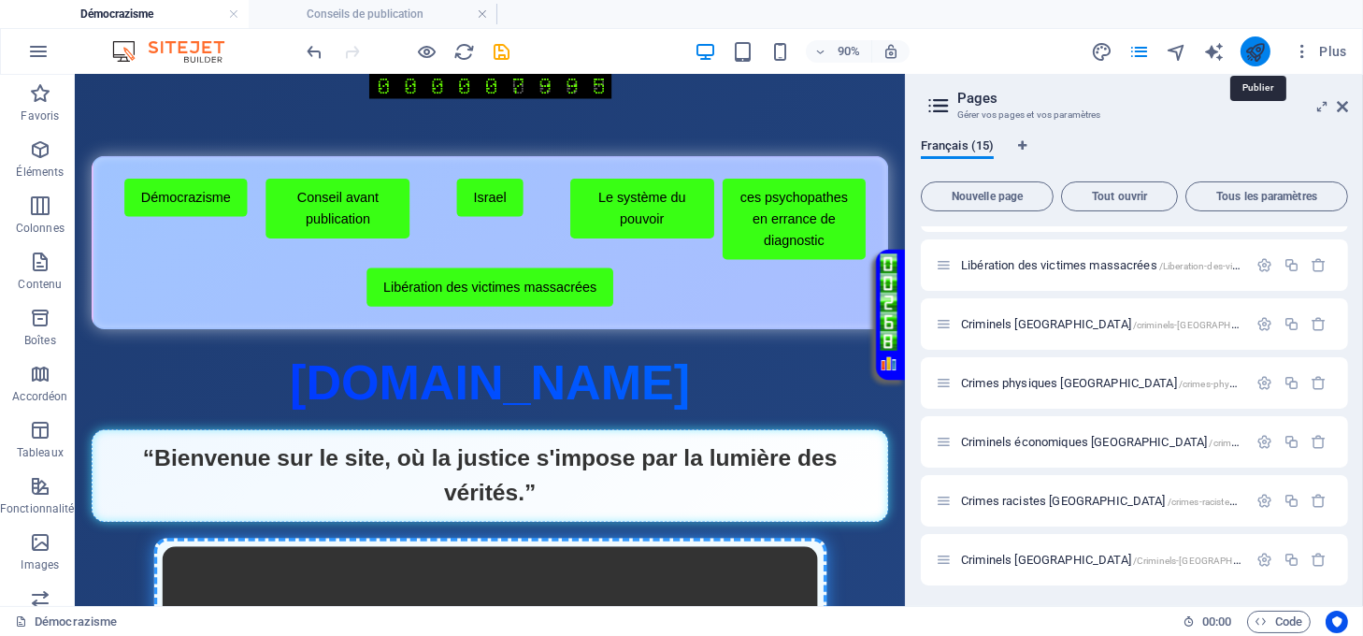
click at [1248, 60] on icon "publish" at bounding box center [1256, 52] width 22 height 22
